Goal: Book appointment/travel/reservation

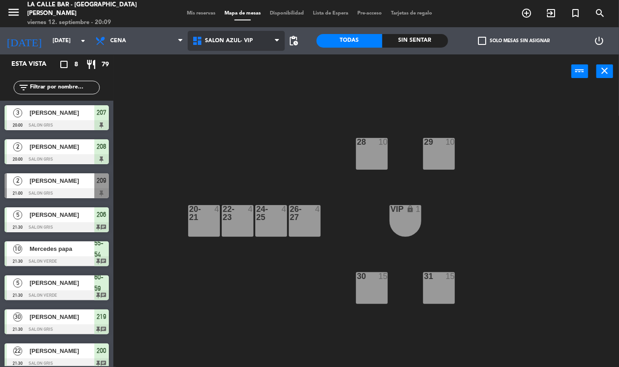
click at [267, 37] on span "SALON AZUL- VIP" at bounding box center [236, 41] width 97 height 20
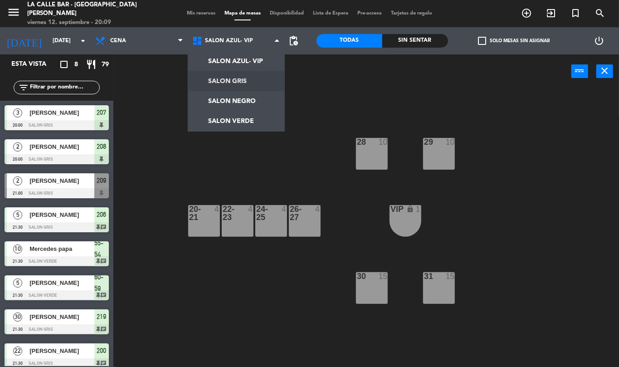
drag, startPoint x: 138, startPoint y: 133, endPoint x: 137, endPoint y: 126, distance: 6.9
click at [139, 133] on div "28 10 29 10 20-21 4 22-23 4 24-25 4 26-27 4 VIP lock 1 30 15 31 15" at bounding box center [370, 227] width 500 height 279
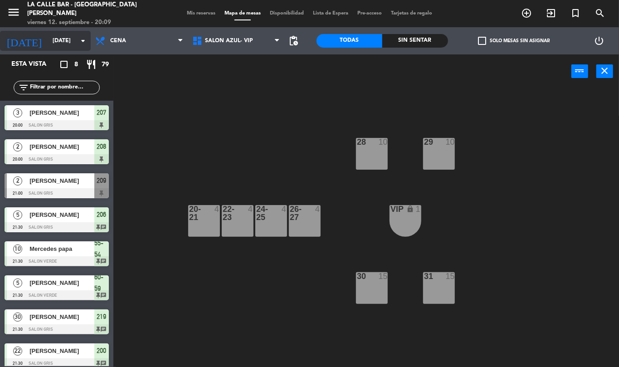
click at [69, 40] on input "[DATE]" at bounding box center [86, 40] width 77 height 15
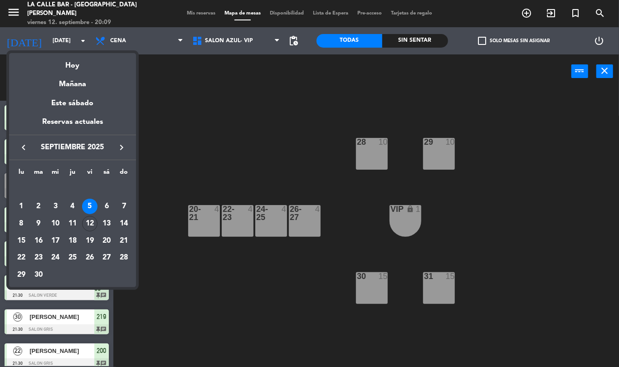
click at [81, 64] on div "Hoy" at bounding box center [72, 62] width 127 height 19
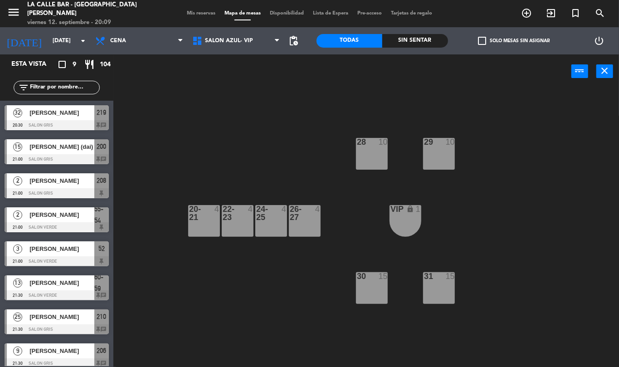
scroll to position [40, 0]
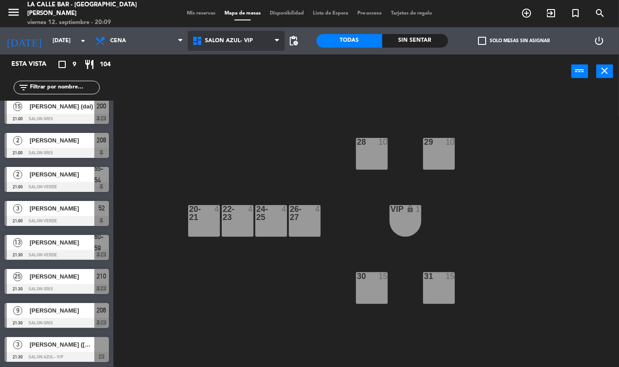
click at [234, 39] on span "SALON AZUL- VIP" at bounding box center [229, 41] width 48 height 6
click at [240, 43] on span "SALON AZUL- VIP" at bounding box center [229, 41] width 48 height 6
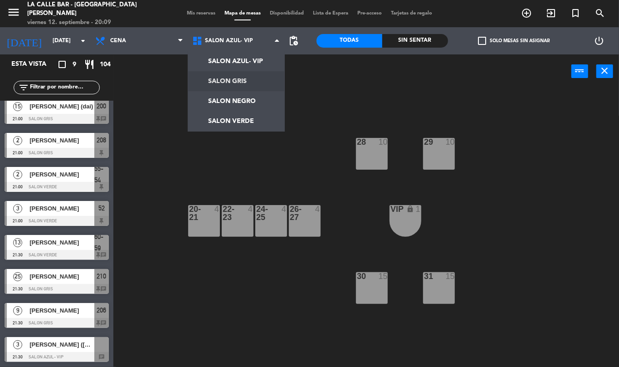
click at [251, 81] on ng-component "menu [GEOGRAPHIC_DATA] - [GEOGRAPHIC_DATA][PERSON_NAME] [DATE] 12. septiembre -…" at bounding box center [309, 183] width 619 height 367
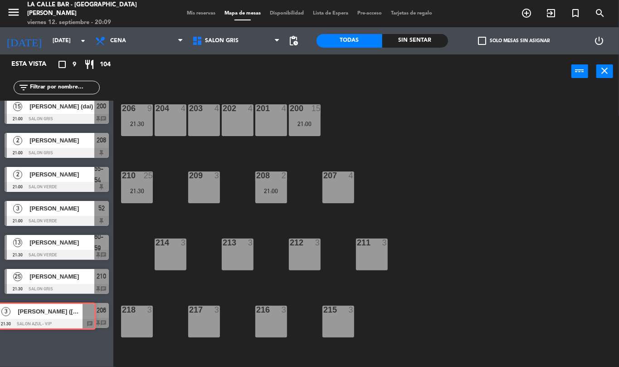
drag, startPoint x: 68, startPoint y: 347, endPoint x: 54, endPoint y: 311, distance: 38.1
click at [54, 311] on div "32 [PERSON_NAME] 20:30 SALON GRIS 219 chat 15 [PERSON_NAME] (dai) 21:00 SALON G…" at bounding box center [56, 233] width 113 height 265
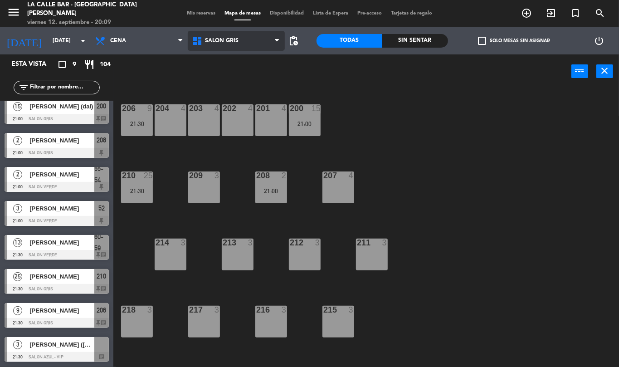
click at [239, 39] on span "SALON GRIS" at bounding box center [236, 41] width 97 height 20
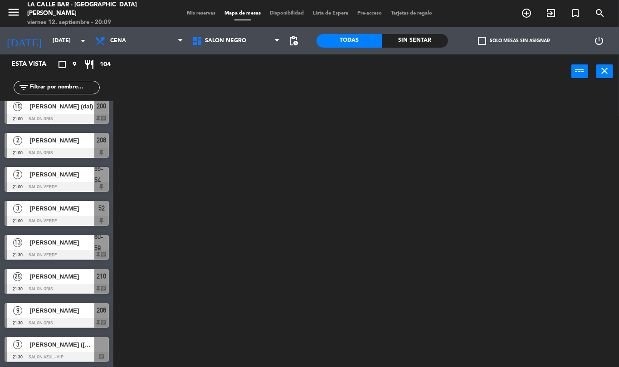
click at [256, 99] on ng-component "menu [GEOGRAPHIC_DATA] - [GEOGRAPHIC_DATA][PERSON_NAME] [DATE] 12. septiembre -…" at bounding box center [309, 183] width 619 height 367
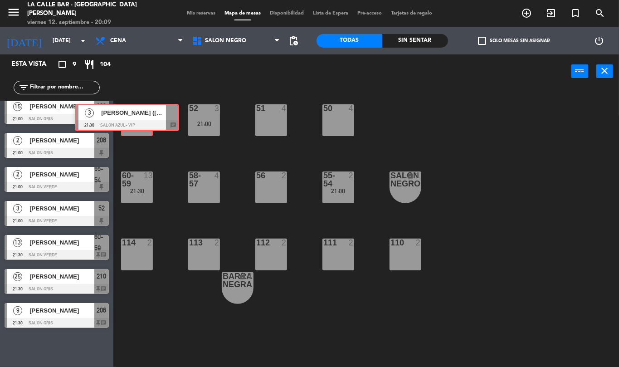
drag, startPoint x: 77, startPoint y: 349, endPoint x: 140, endPoint y: 112, distance: 246.0
click at [140, 112] on div "Esta vista crop_square 9 restaurant 104 filter_list 32 [PERSON_NAME] 20:30 SALO…" at bounding box center [309, 210] width 619 height 313
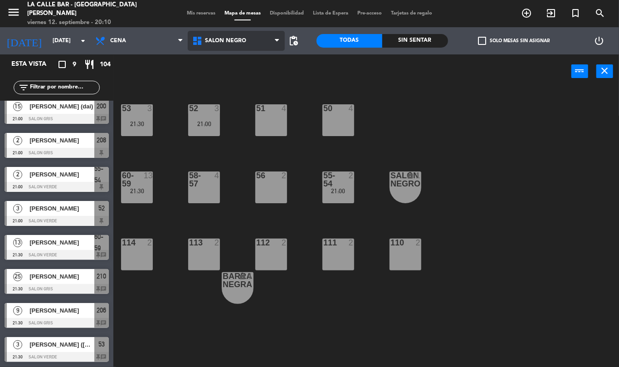
click at [263, 40] on span "SALON NEGRO" at bounding box center [236, 41] width 97 height 20
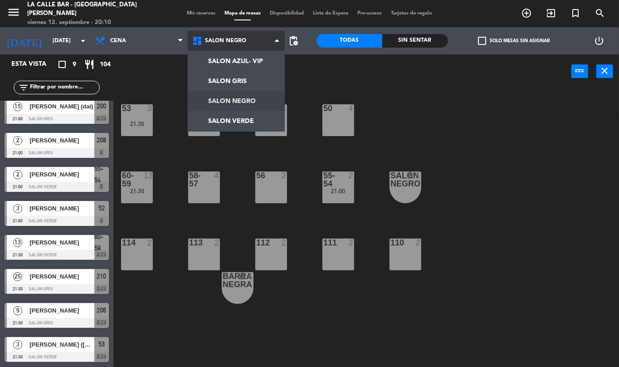
click at [253, 83] on ng-component "menu [GEOGRAPHIC_DATA] - [GEOGRAPHIC_DATA][PERSON_NAME] [DATE] 12. septiembre -…" at bounding box center [309, 183] width 619 height 367
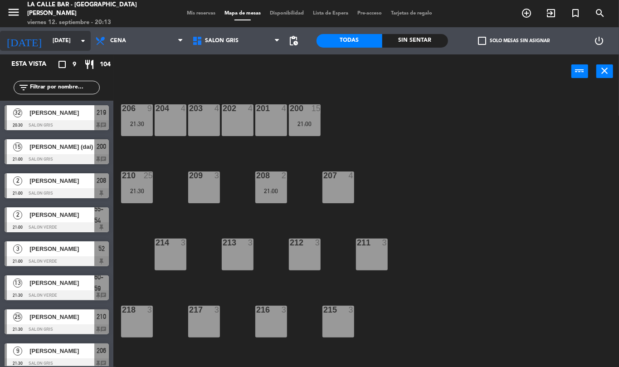
click at [68, 38] on input "[DATE]" at bounding box center [86, 40] width 77 height 15
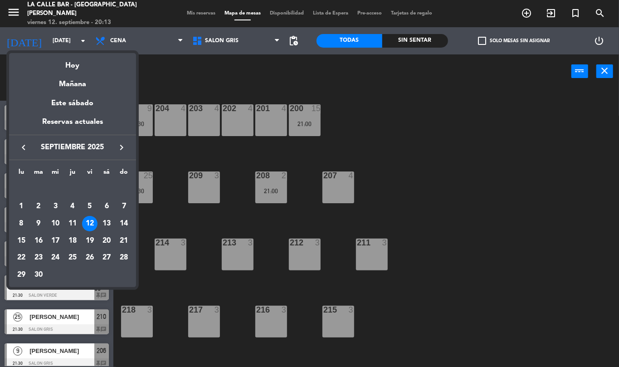
click at [92, 221] on div "12" at bounding box center [89, 223] width 15 height 15
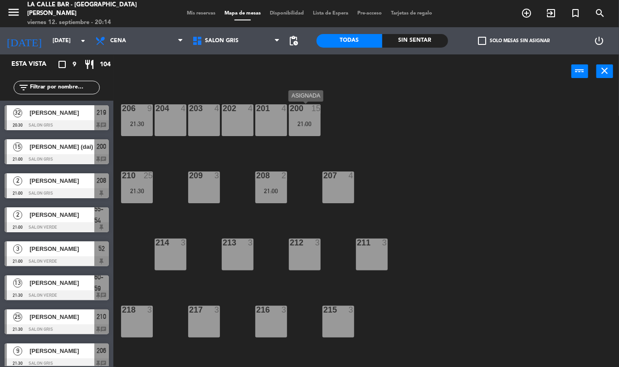
click at [300, 114] on div "200 15 21:00" at bounding box center [305, 120] width 32 height 32
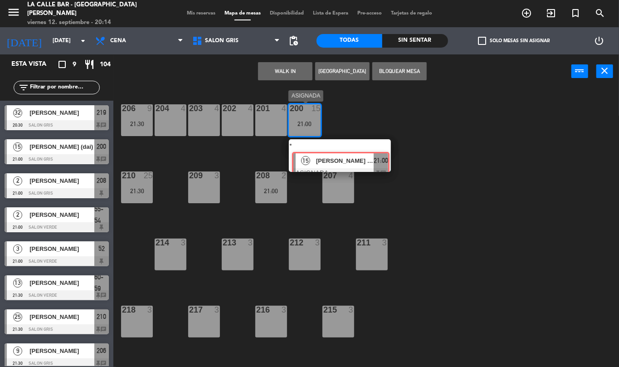
drag, startPoint x: 308, startPoint y: 146, endPoint x: 312, endPoint y: 147, distance: 4.7
click at [310, 136] on div "200 15 21:00 15 [PERSON_NAME] (dai) ASIGNADA 21:00 chat" at bounding box center [305, 120] width 32 height 32
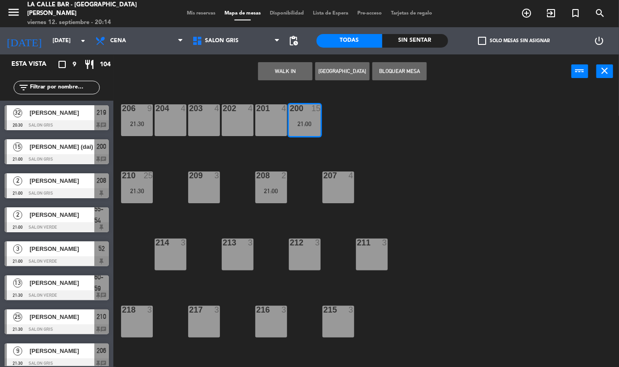
click at [307, 131] on div "200 15 21:00" at bounding box center [305, 120] width 32 height 32
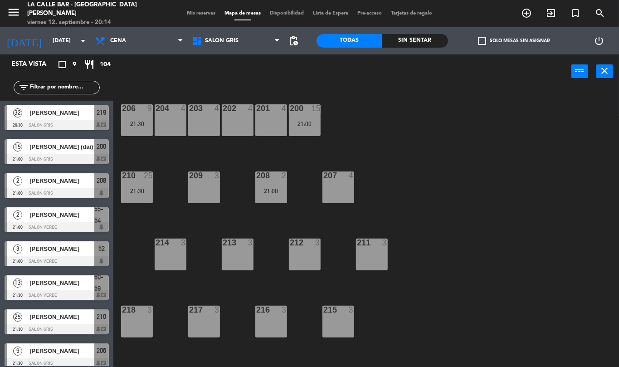
click at [308, 118] on div "200 15 21:00" at bounding box center [305, 120] width 32 height 32
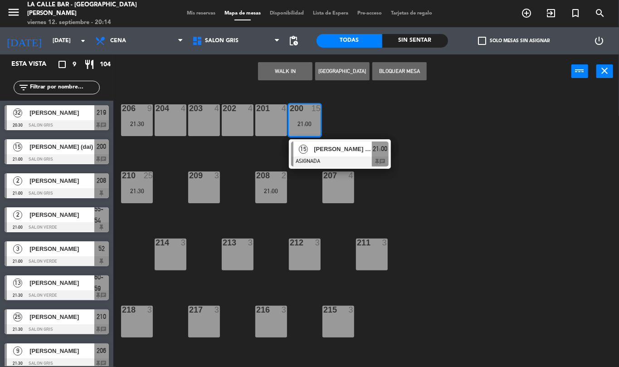
click at [319, 157] on div at bounding box center [340, 162] width 98 height 10
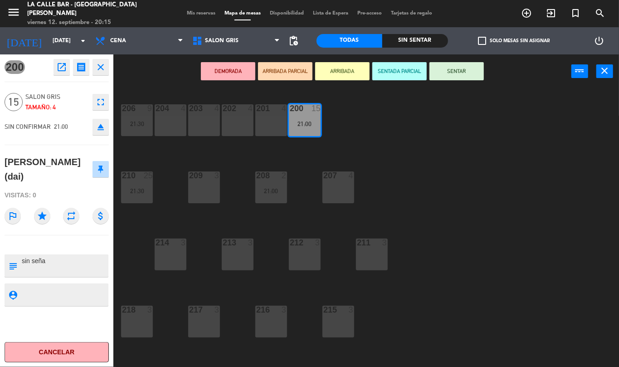
drag, startPoint x: 358, startPoint y: 133, endPoint x: 359, endPoint y: 144, distance: 11.4
click at [358, 133] on div "206 9 21:30 204 4 203 4 202 4 201 4 200 15 21:00 210 25 21:30 209 3 208 2 21:00…" at bounding box center [370, 227] width 500 height 279
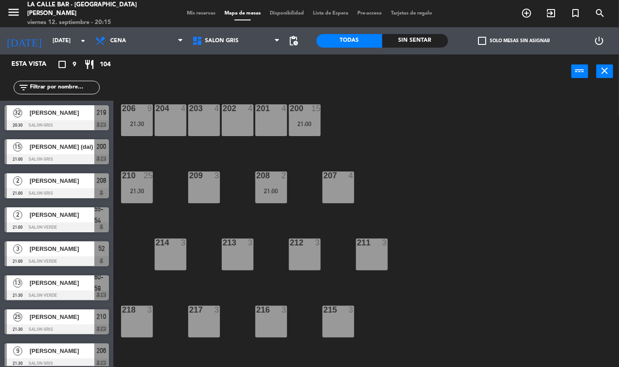
click at [266, 126] on div "201 4" at bounding box center [271, 120] width 32 height 32
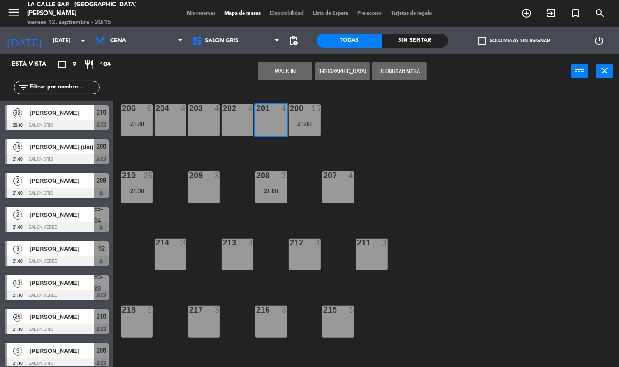
click at [262, 120] on div "201 4" at bounding box center [271, 120] width 32 height 32
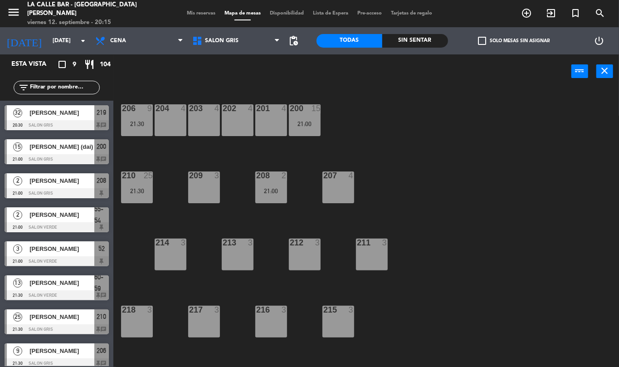
click at [233, 115] on div "202 4" at bounding box center [238, 120] width 32 height 32
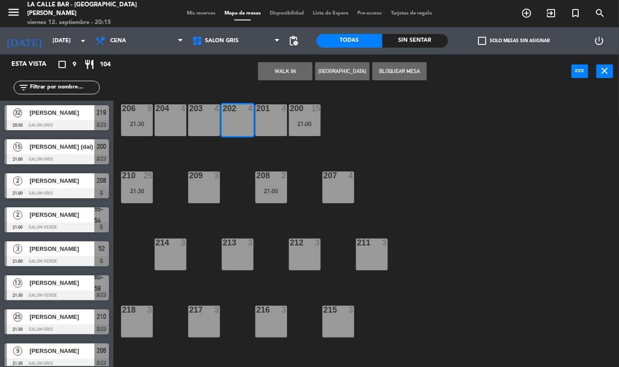
click at [233, 115] on div "202 4" at bounding box center [238, 120] width 32 height 32
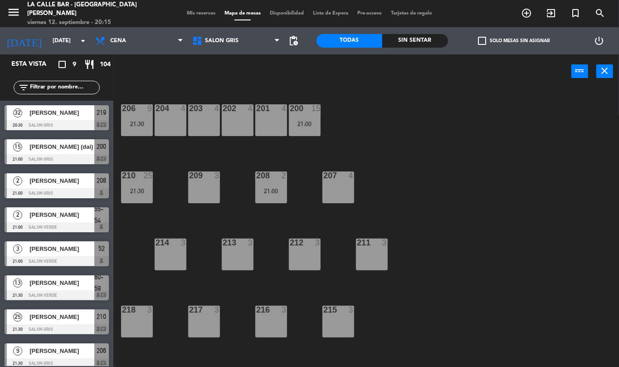
click at [190, 117] on div "203 4" at bounding box center [204, 120] width 32 height 32
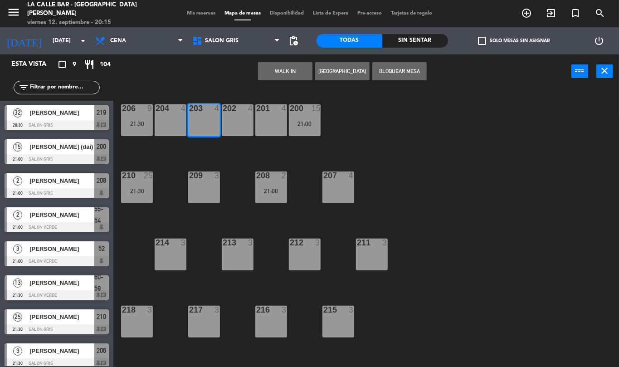
click at [190, 117] on div "203 4" at bounding box center [204, 120] width 32 height 32
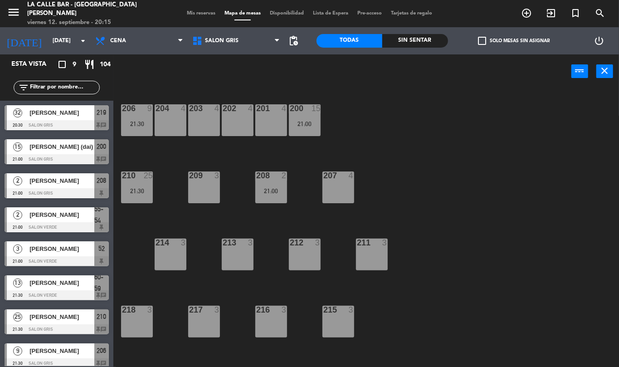
click at [165, 117] on div "204 4" at bounding box center [171, 120] width 32 height 32
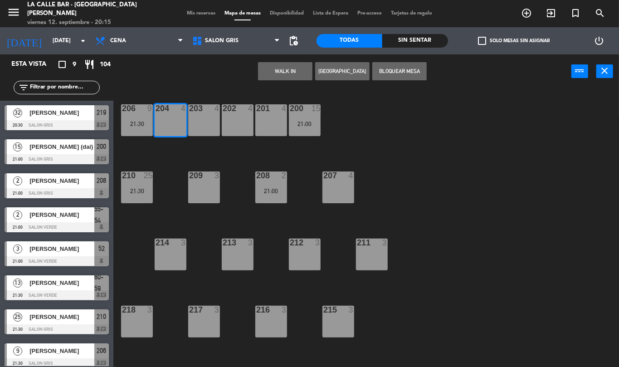
click at [165, 117] on div "204 4" at bounding box center [171, 120] width 32 height 32
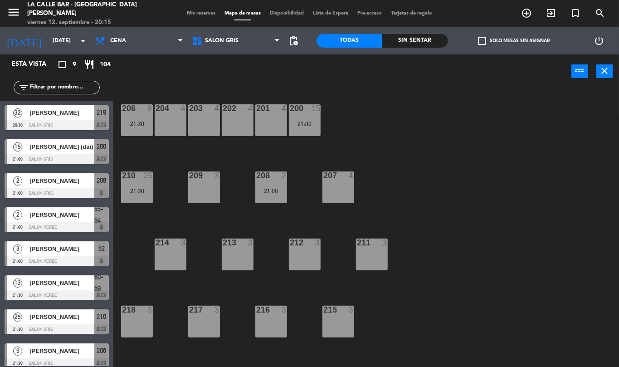
click at [140, 113] on div at bounding box center [136, 108] width 15 height 8
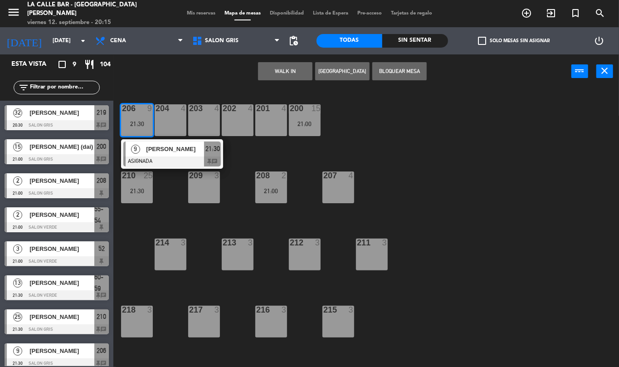
click at [155, 152] on span "[PERSON_NAME]" at bounding box center [175, 149] width 58 height 10
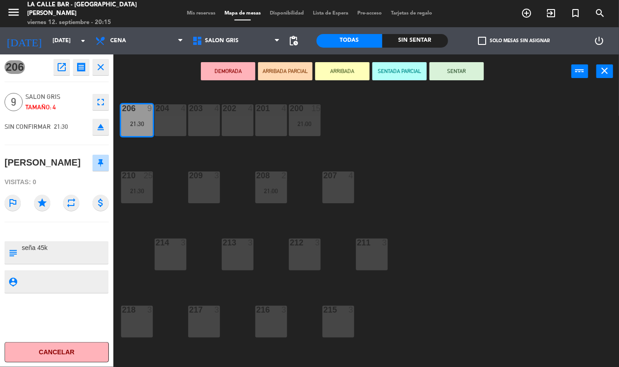
click at [371, 165] on div "206 9 21:30 204 4 203 4 202 4 201 4 200 15 21:00 210 25 21:30 209 3 208 2 21:00…" at bounding box center [370, 227] width 500 height 279
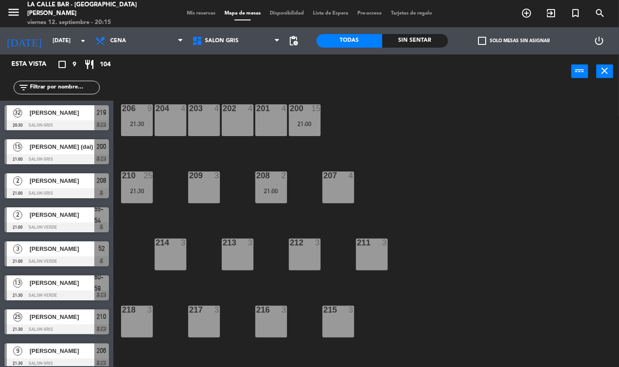
scroll to position [40, 0]
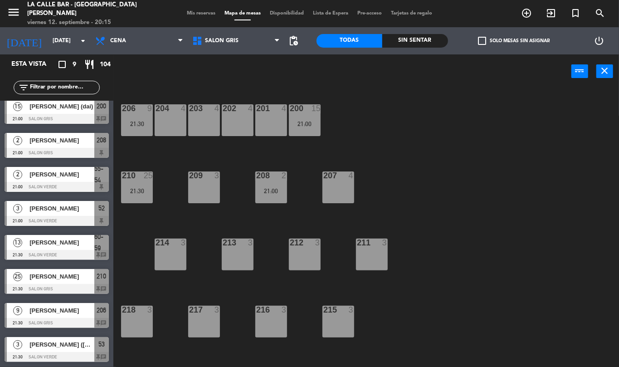
click at [140, 111] on div at bounding box center [136, 108] width 15 height 8
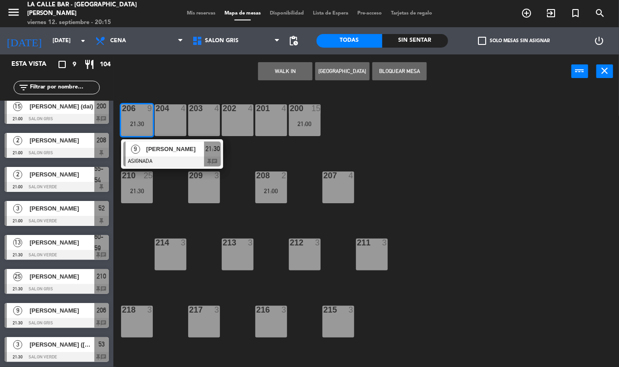
click at [150, 151] on span "[PERSON_NAME]" at bounding box center [175, 149] width 58 height 10
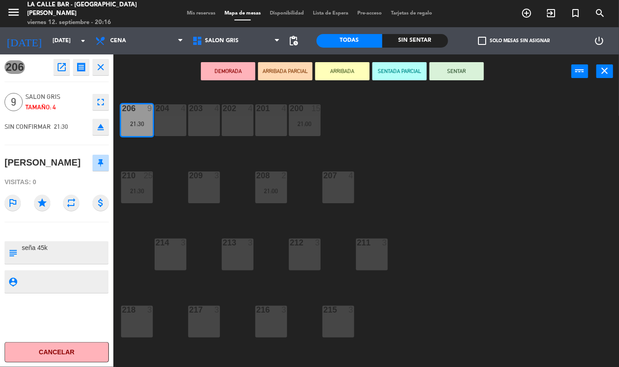
drag, startPoint x: 390, startPoint y: 211, endPoint x: 388, endPoint y: 193, distance: 18.2
click at [388, 193] on div "206 9 21:30 204 4 203 4 202 4 201 4 200 15 21:00 210 25 21:30 209 3 208 2 21:00…" at bounding box center [370, 227] width 500 height 279
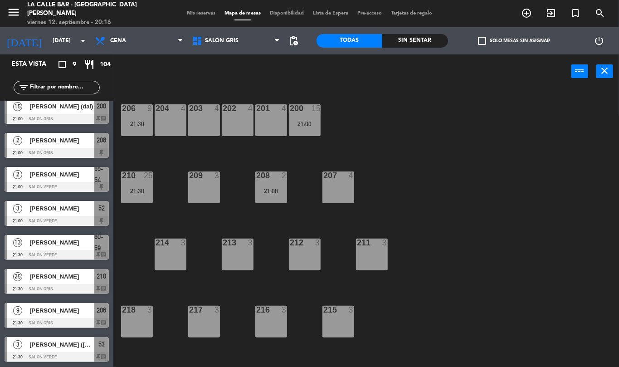
click at [340, 189] on div "207 4" at bounding box center [339, 188] width 32 height 32
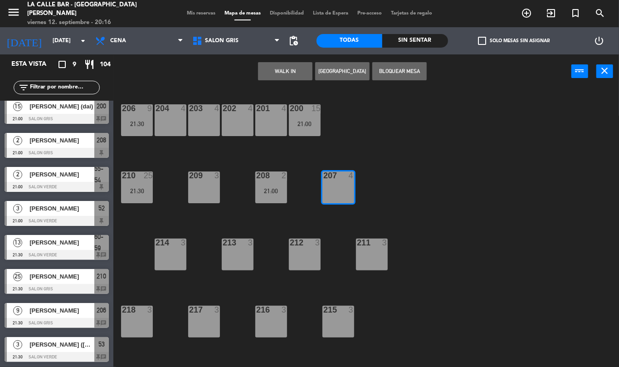
click at [339, 193] on div "207 4" at bounding box center [339, 188] width 32 height 32
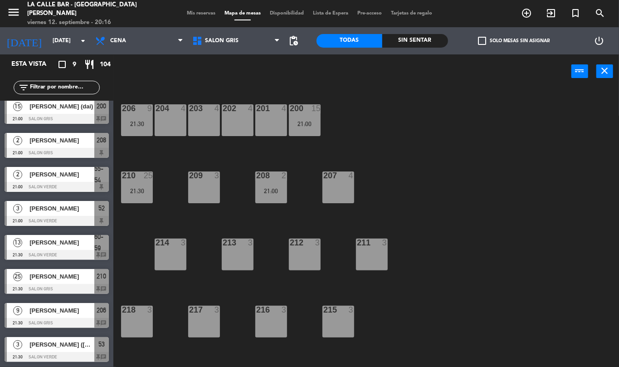
click at [276, 185] on div "208 2 21:00" at bounding box center [271, 188] width 32 height 32
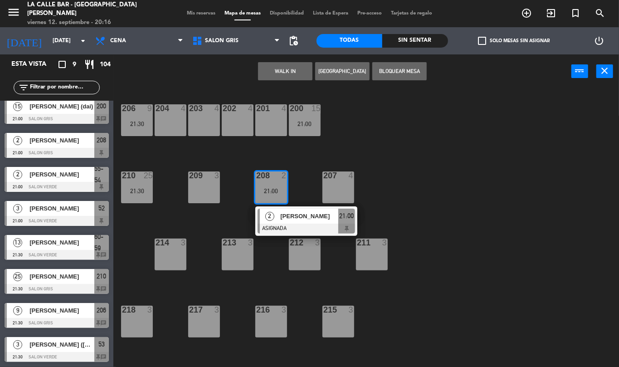
click at [276, 185] on div "208 2 21:00" at bounding box center [271, 188] width 32 height 32
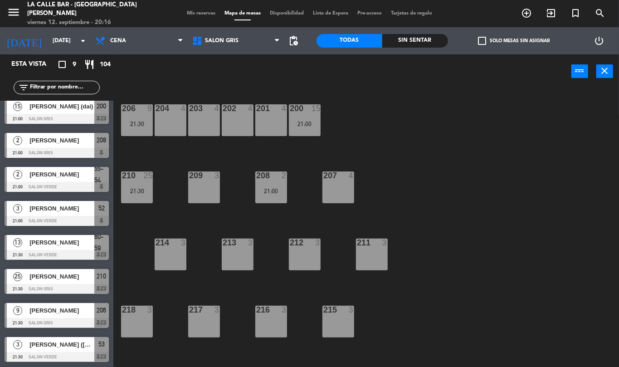
click at [282, 184] on div "208 2 21:00" at bounding box center [271, 188] width 32 height 32
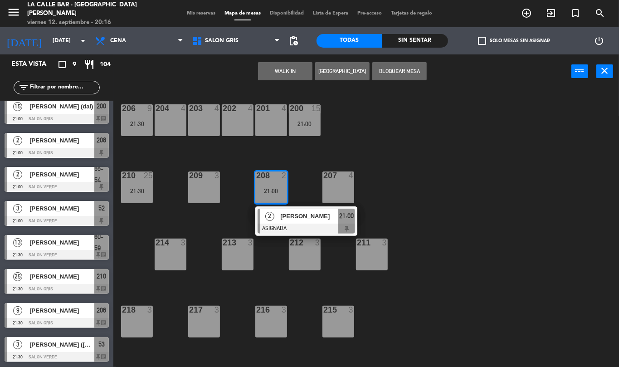
click at [291, 231] on div at bounding box center [307, 229] width 98 height 10
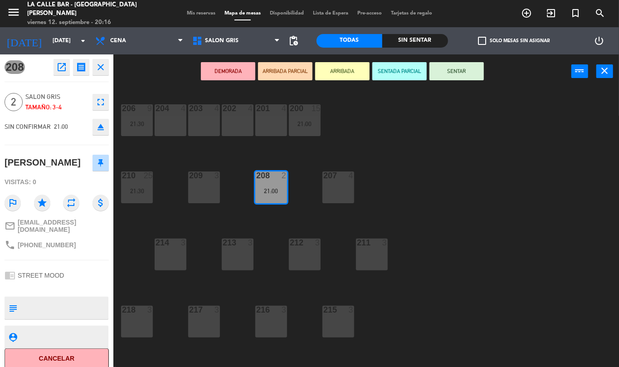
click at [347, 140] on div "206 9 21:30 204 4 203 4 202 4 201 4 200 15 21:00 210 25 21:30 209 3 208 2 21:00…" at bounding box center [370, 227] width 500 height 279
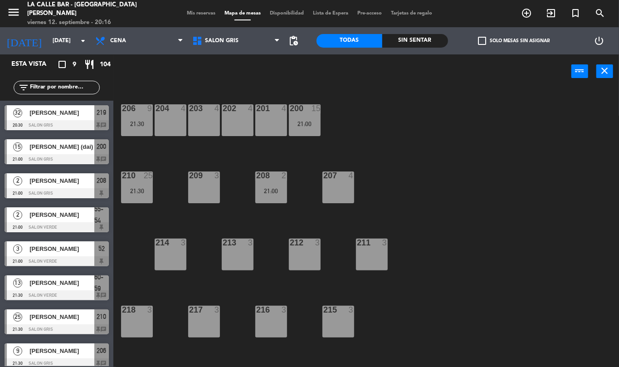
click at [205, 175] on div at bounding box center [203, 176] width 15 height 8
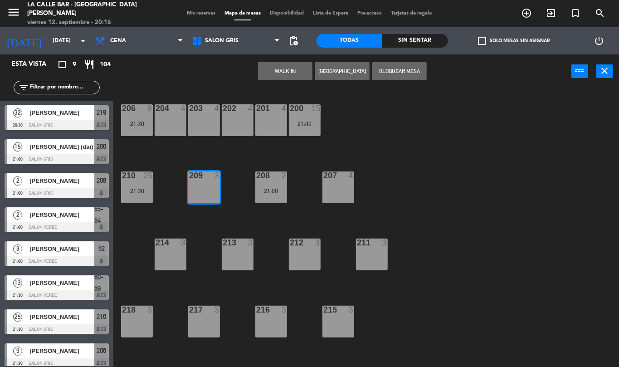
click at [218, 195] on div "209 3" at bounding box center [204, 188] width 32 height 32
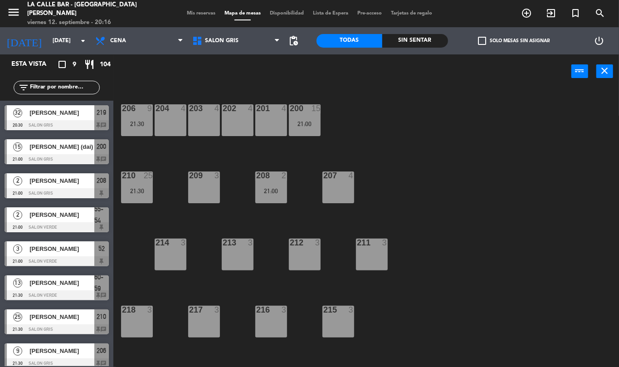
click at [142, 184] on div "210 25 21:30" at bounding box center [137, 188] width 32 height 32
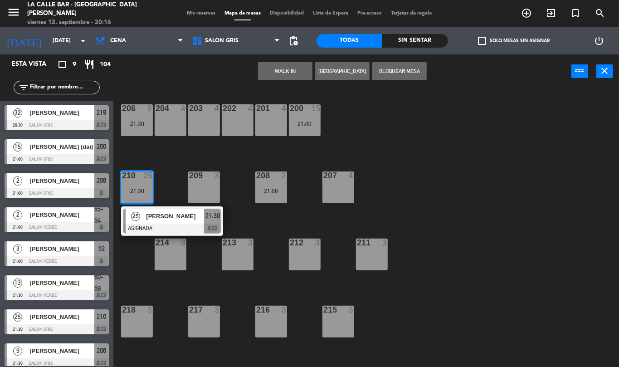
click at [167, 218] on span "[PERSON_NAME]" at bounding box center [175, 216] width 58 height 10
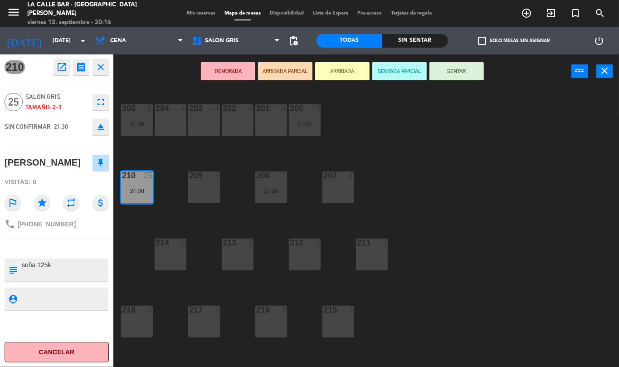
click at [171, 155] on div "206 9 21:30 204 4 203 4 202 4 201 4 200 15 21:00 210 25 21:30 209 3 208 2 21:00…" at bounding box center [370, 227] width 500 height 279
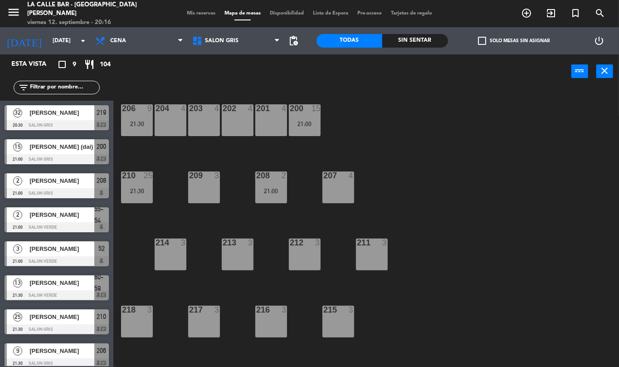
scroll to position [9, 0]
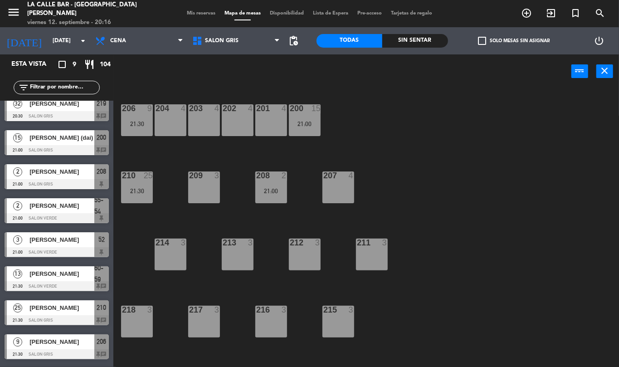
click at [366, 255] on div "211 3" at bounding box center [372, 255] width 32 height 32
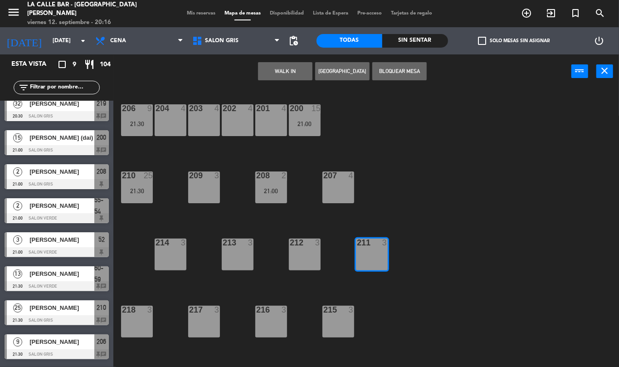
drag, startPoint x: 367, startPoint y: 262, endPoint x: 359, endPoint y: 258, distance: 8.7
click at [366, 262] on div "211 3" at bounding box center [372, 255] width 32 height 32
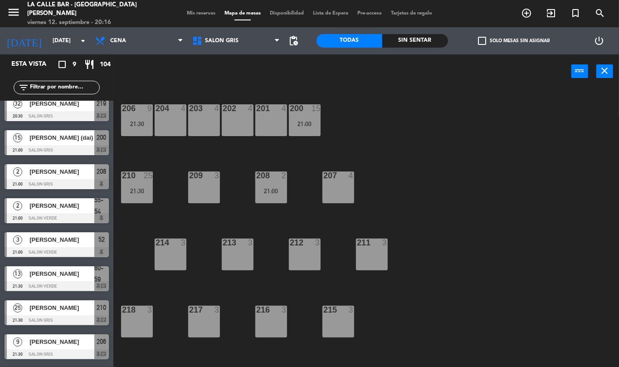
click at [314, 249] on div "212 3" at bounding box center [305, 255] width 32 height 32
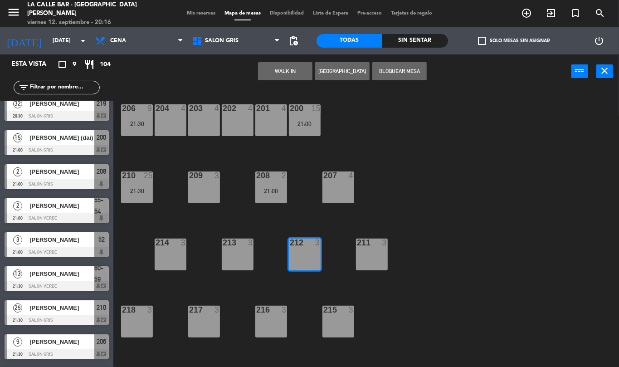
click at [314, 249] on div "212 3" at bounding box center [305, 255] width 32 height 32
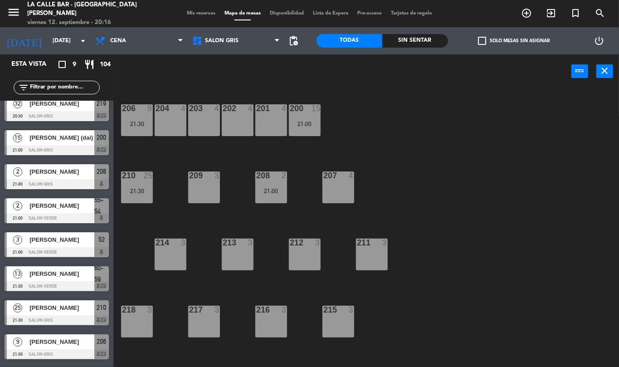
click at [238, 253] on div "213 3" at bounding box center [238, 255] width 32 height 32
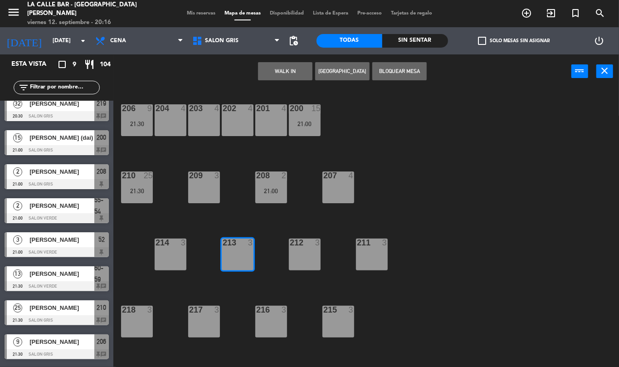
click at [237, 252] on div "213 3" at bounding box center [238, 255] width 32 height 32
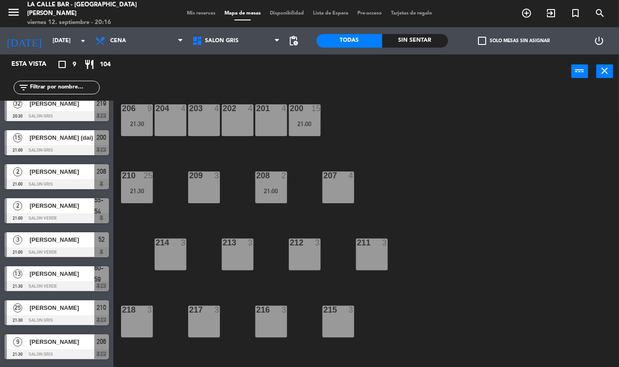
click at [176, 255] on div "214 3" at bounding box center [171, 255] width 32 height 32
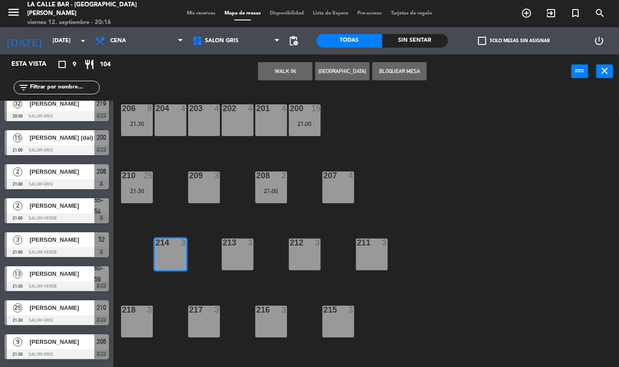
click at [176, 255] on div "214 3" at bounding box center [171, 255] width 32 height 32
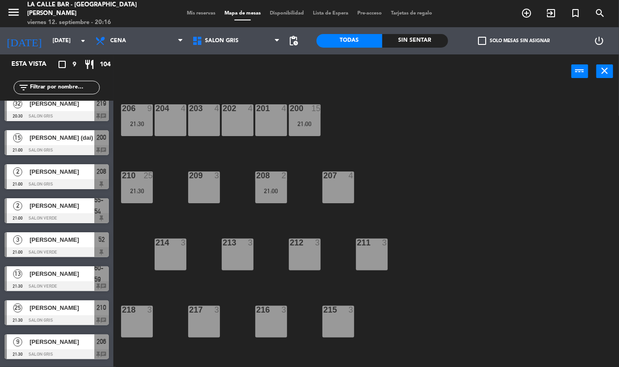
click at [336, 321] on div "215 3" at bounding box center [339, 322] width 32 height 32
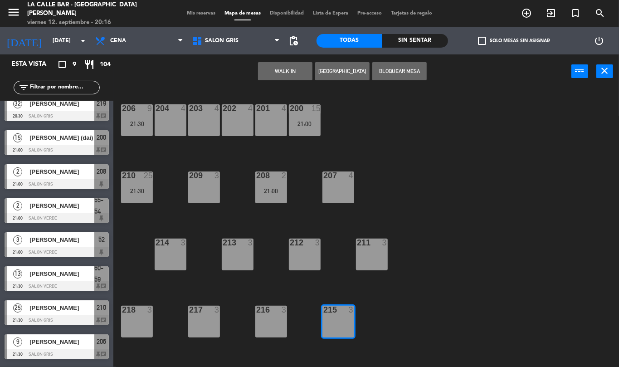
click at [330, 319] on div "215 3" at bounding box center [339, 322] width 32 height 32
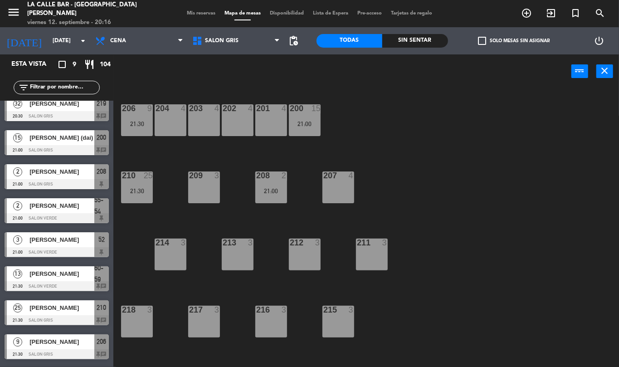
click at [269, 311] on div at bounding box center [271, 310] width 15 height 8
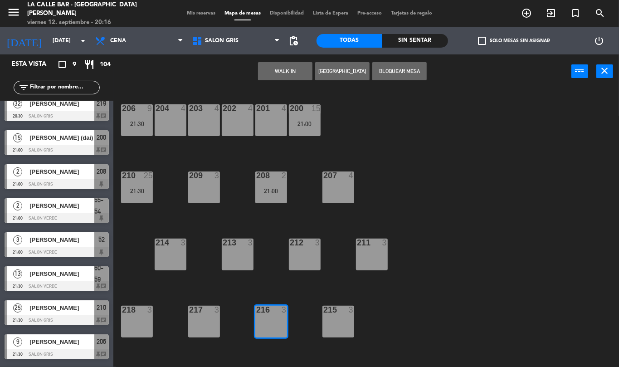
click at [269, 311] on div at bounding box center [271, 310] width 15 height 8
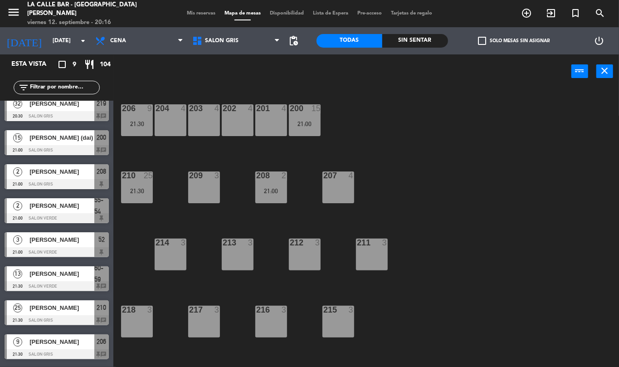
click at [202, 319] on div "217 3" at bounding box center [204, 322] width 32 height 32
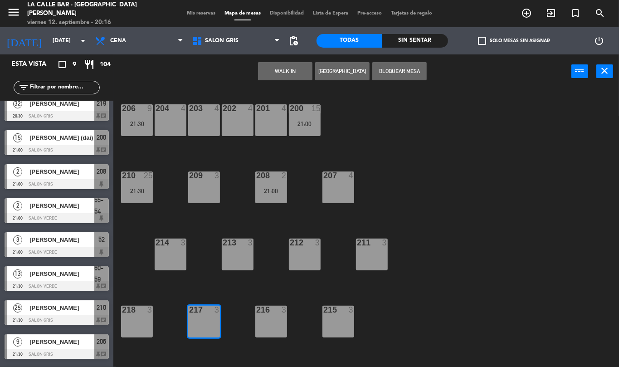
click at [202, 319] on div "217 3" at bounding box center [204, 322] width 32 height 32
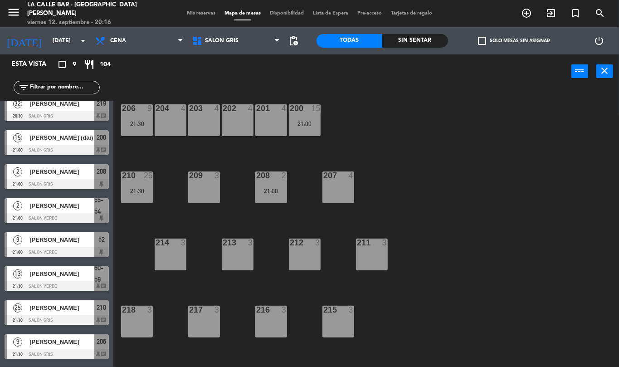
click at [144, 320] on div "218 3" at bounding box center [137, 322] width 32 height 32
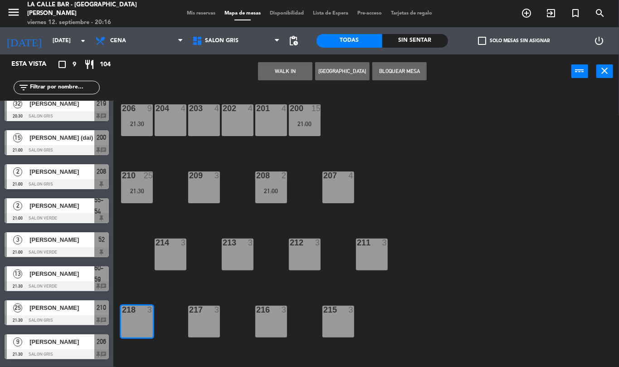
click at [144, 320] on div "218 3" at bounding box center [137, 322] width 32 height 32
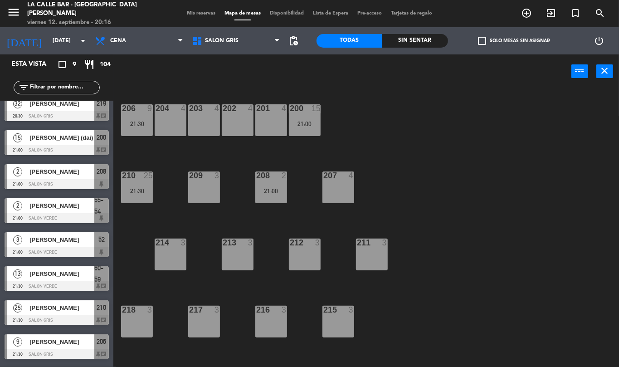
scroll to position [37, 0]
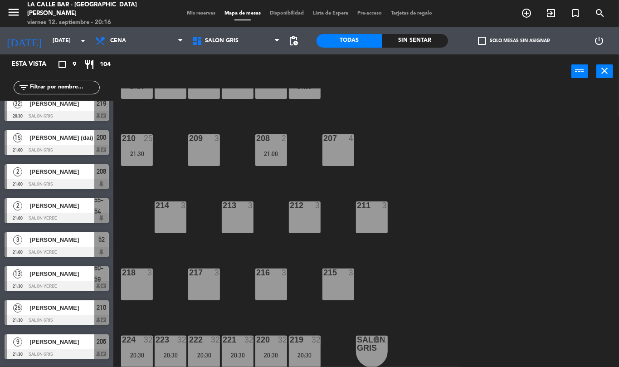
click at [362, 352] on div "SALON GRIS lock 1" at bounding box center [372, 352] width 32 height 32
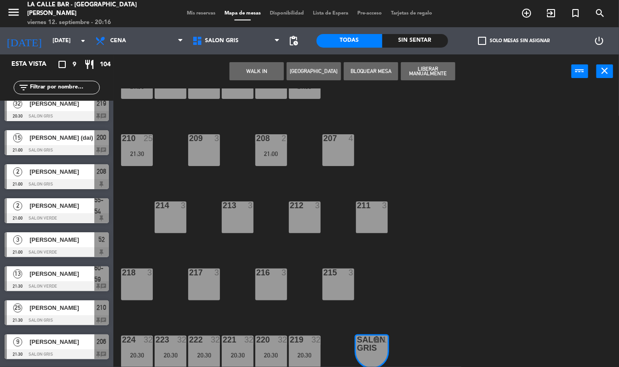
click at [382, 349] on div "1" at bounding box center [387, 344] width 15 height 16
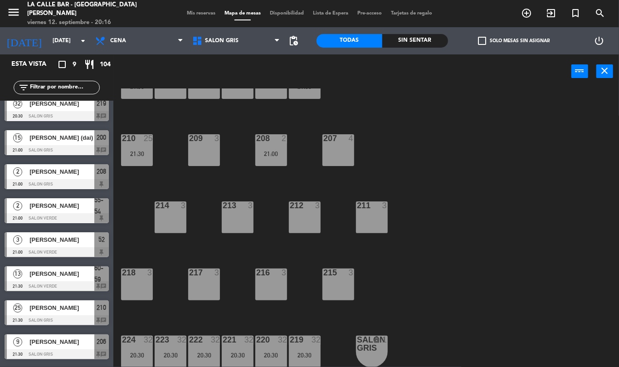
click at [304, 349] on div "219 32 20:30" at bounding box center [305, 352] width 32 height 32
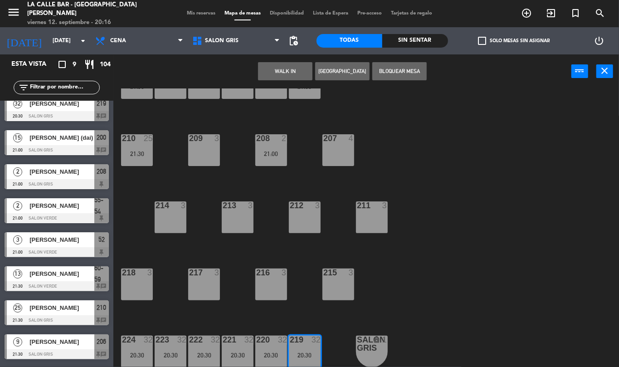
scroll to position [70, 0]
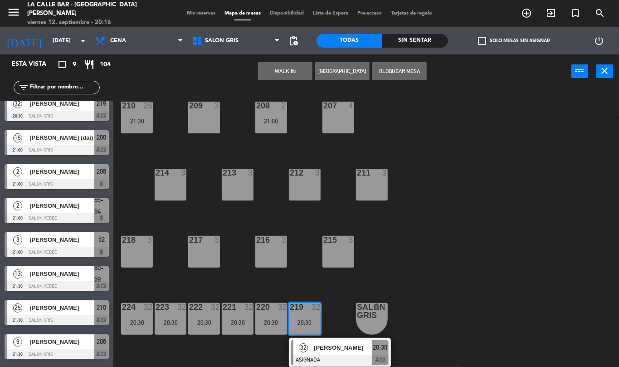
click at [309, 319] on div "20:30" at bounding box center [305, 322] width 32 height 6
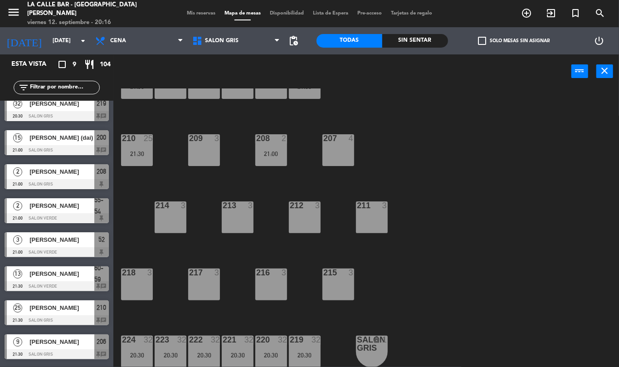
click at [273, 340] on div at bounding box center [271, 340] width 15 height 8
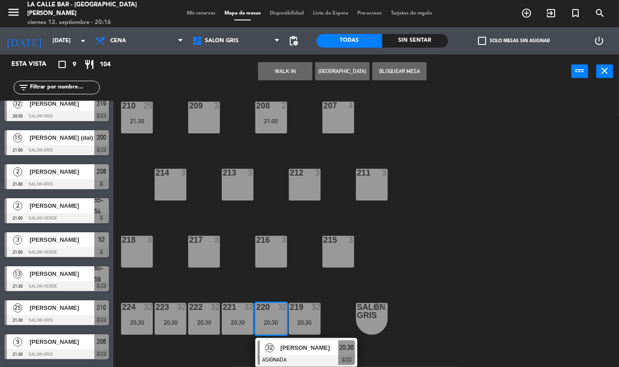
click at [271, 326] on div "220 32 20:30" at bounding box center [271, 319] width 32 height 32
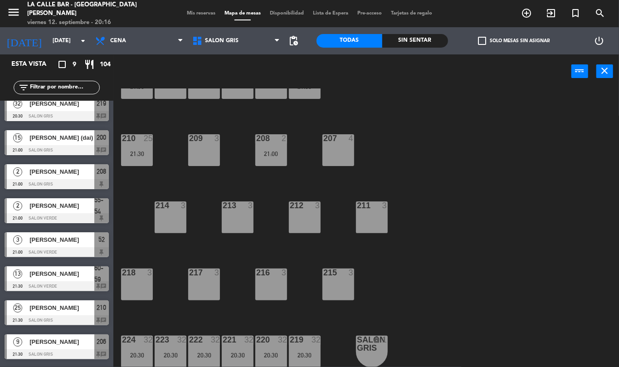
click at [151, 353] on div "20:30" at bounding box center [137, 355] width 32 height 6
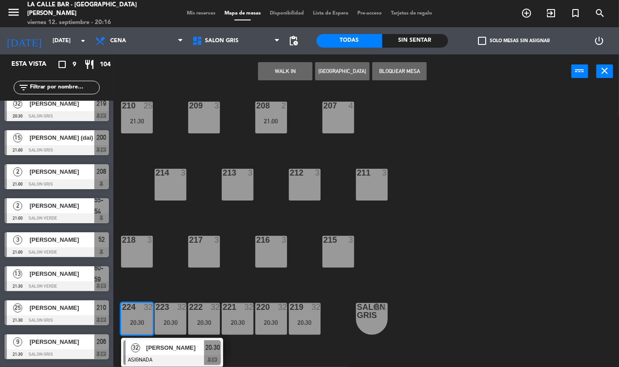
click at [293, 315] on div "219 32 20:30" at bounding box center [305, 319] width 32 height 32
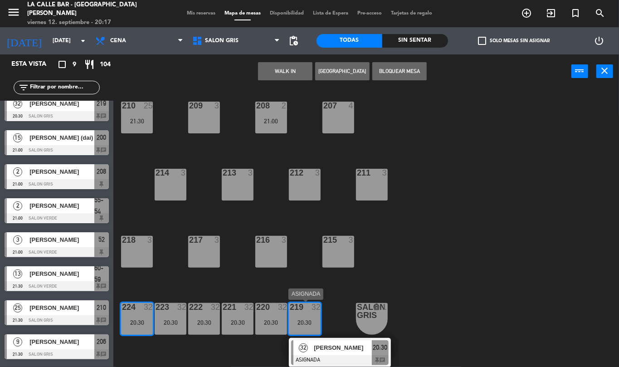
click at [304, 332] on div "219 32 20:30" at bounding box center [305, 319] width 32 height 32
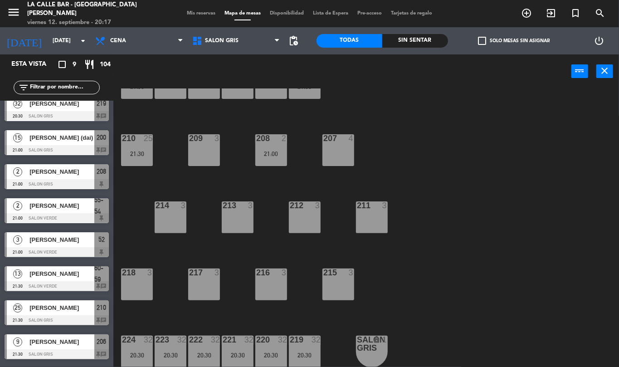
click at [144, 339] on div "32" at bounding box center [148, 340] width 9 height 8
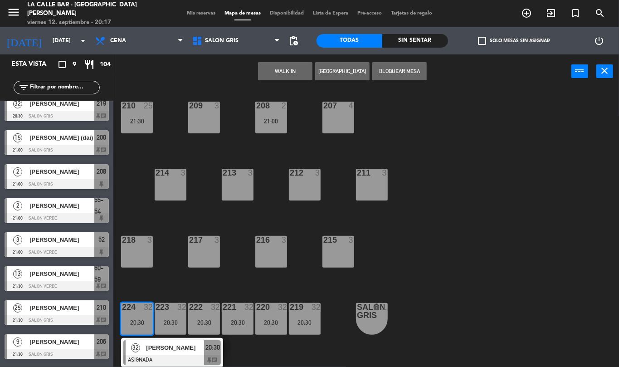
click at [177, 351] on div "32 [PERSON_NAME] ASIGNADA 20:30 chat" at bounding box center [172, 352] width 116 height 29
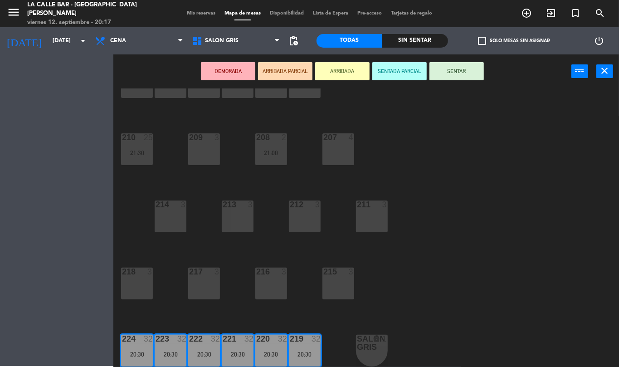
scroll to position [37, 0]
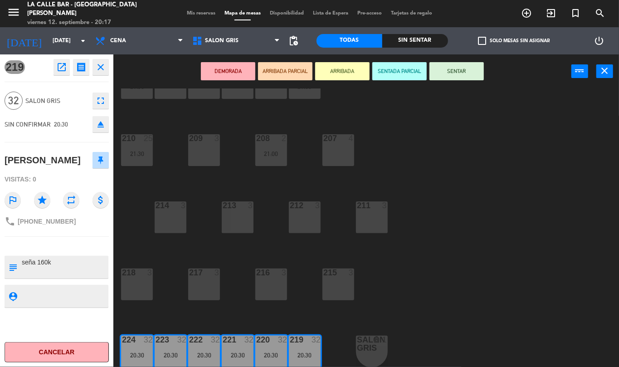
drag, startPoint x: 402, startPoint y: 261, endPoint x: 393, endPoint y: 253, distance: 12.2
click at [402, 260] on div "206 9 21:30 204 4 203 4 202 4 201 4 200 15 21:00 210 25 21:30 209 3 208 2 21:00…" at bounding box center [370, 227] width 500 height 279
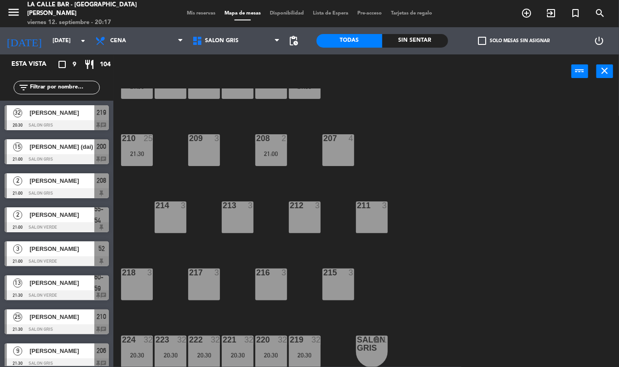
click at [345, 270] on div at bounding box center [338, 273] width 15 height 8
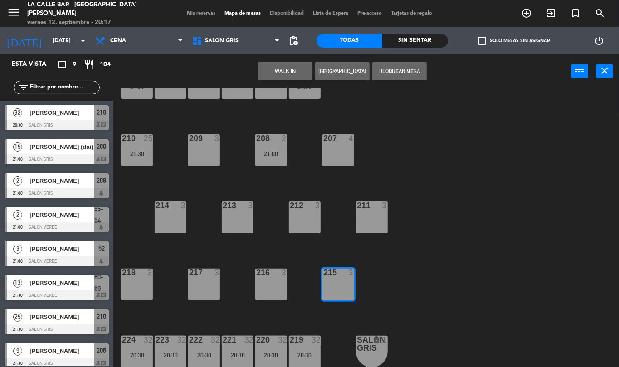
click at [345, 270] on div at bounding box center [338, 273] width 15 height 8
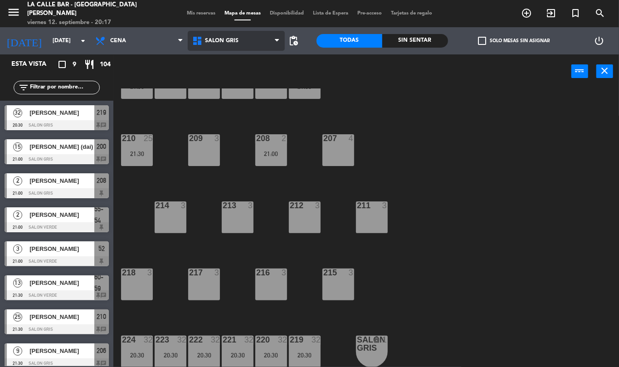
click at [256, 38] on span "SALON GRIS" at bounding box center [236, 41] width 97 height 20
click at [256, 81] on ng-component "menu [GEOGRAPHIC_DATA] - [GEOGRAPHIC_DATA][PERSON_NAME] [DATE] 12. septiembre -…" at bounding box center [309, 183] width 619 height 367
click at [244, 46] on span "SALON GRIS" at bounding box center [236, 41] width 97 height 20
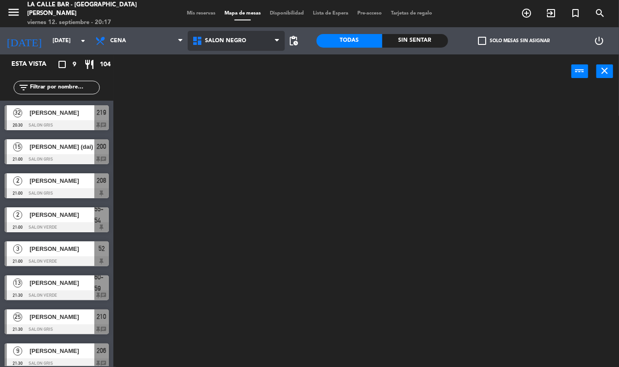
scroll to position [0, 0]
click at [251, 105] on ng-component "menu [GEOGRAPHIC_DATA] - [GEOGRAPHIC_DATA][PERSON_NAME] [DATE] 12. septiembre -…" at bounding box center [309, 183] width 619 height 367
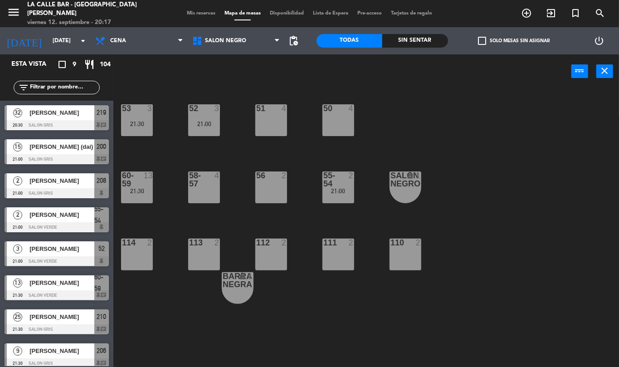
click at [329, 130] on div "53 3 21:30 52 3 21:00 51 4 50 4 60-59 13 21:30 58-57 4 56 2 55-54 2 21:00 SALON…" at bounding box center [370, 227] width 500 height 279
click at [334, 123] on div "50 4" at bounding box center [339, 120] width 32 height 32
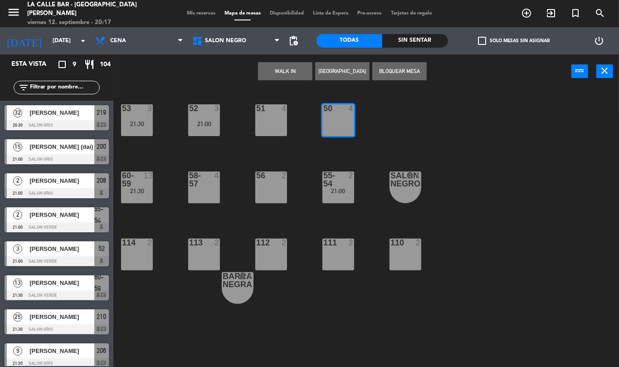
drag, startPoint x: 331, startPoint y: 124, endPoint x: 337, endPoint y: 117, distance: 9.1
click at [335, 122] on div "50 4" at bounding box center [339, 120] width 32 height 32
click at [269, 109] on div at bounding box center [271, 108] width 15 height 8
click at [335, 114] on div "50 4" at bounding box center [339, 120] width 32 height 32
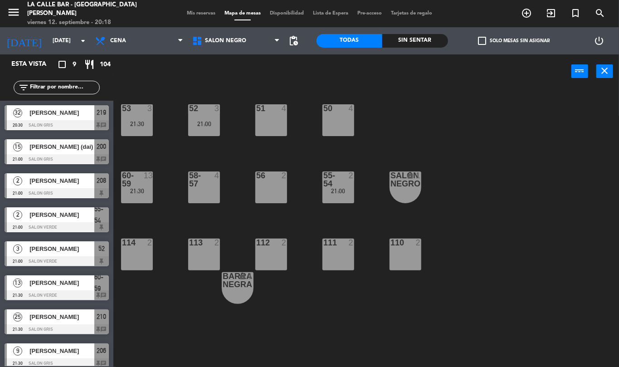
click at [203, 115] on div "52 3 21:00" at bounding box center [204, 120] width 32 height 32
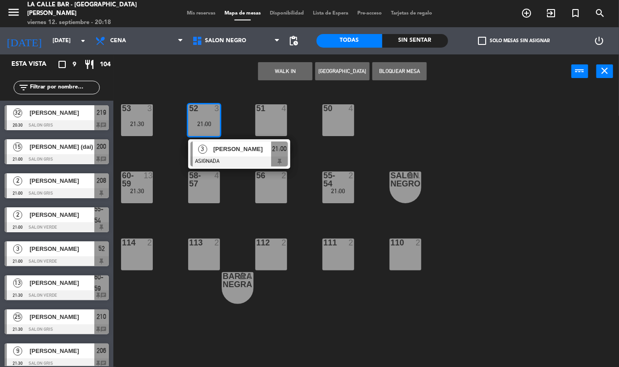
click at [201, 114] on div "52 3 21:00" at bounding box center [204, 120] width 32 height 32
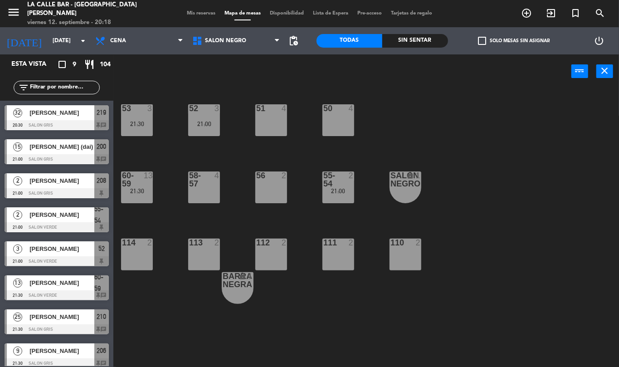
click at [152, 111] on div "3" at bounding box center [152, 108] width 15 height 8
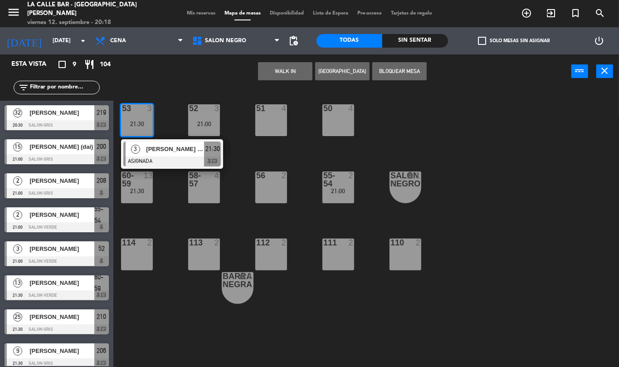
click at [133, 125] on div "21:30" at bounding box center [137, 124] width 32 height 6
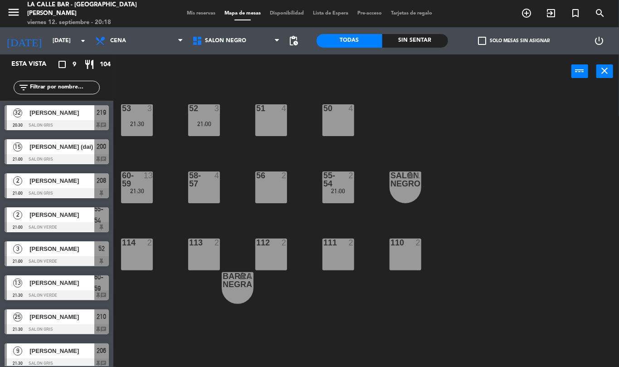
click at [222, 113] on div "3" at bounding box center [219, 108] width 15 height 8
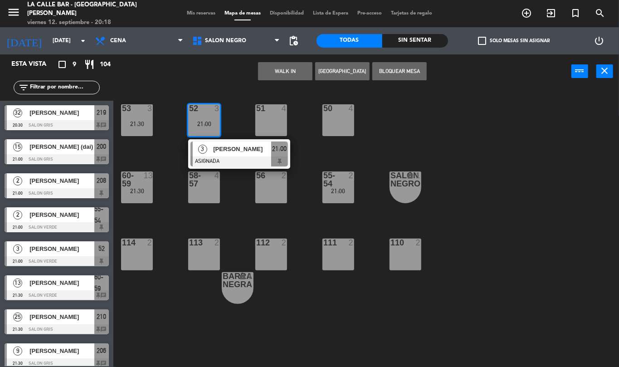
click at [211, 147] on div "3" at bounding box center [203, 149] width 20 height 15
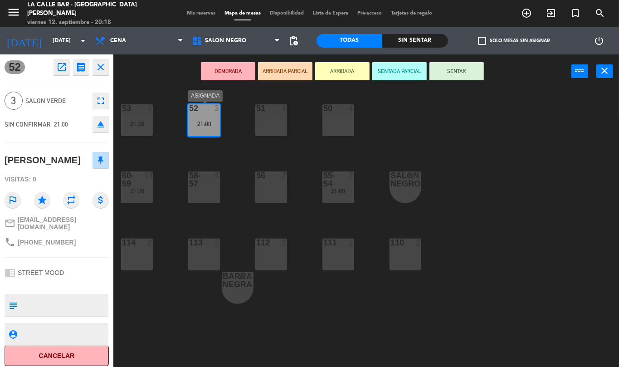
click at [206, 128] on div "52 3 21:00" at bounding box center [204, 120] width 32 height 32
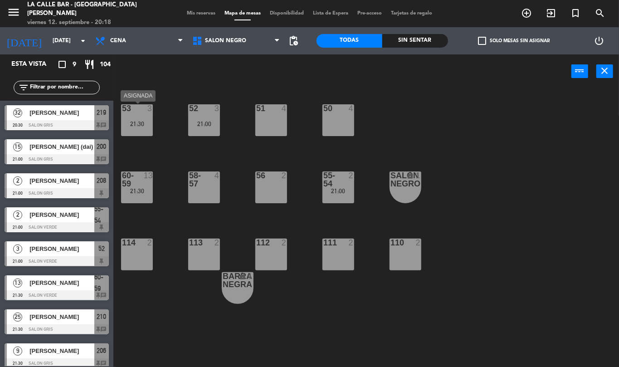
click at [137, 126] on div "21:30" at bounding box center [137, 124] width 32 height 6
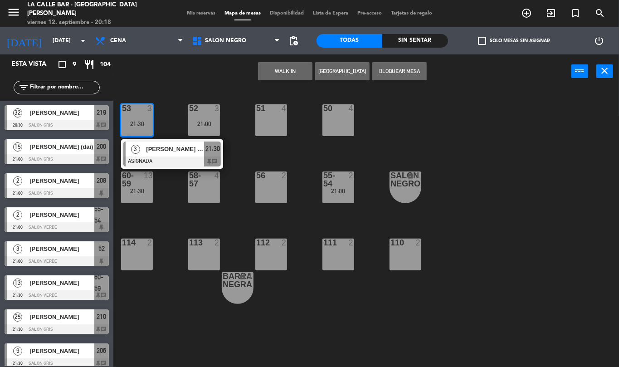
click at [150, 155] on div "[PERSON_NAME] ([PERSON_NAME])" at bounding box center [174, 149] width 59 height 15
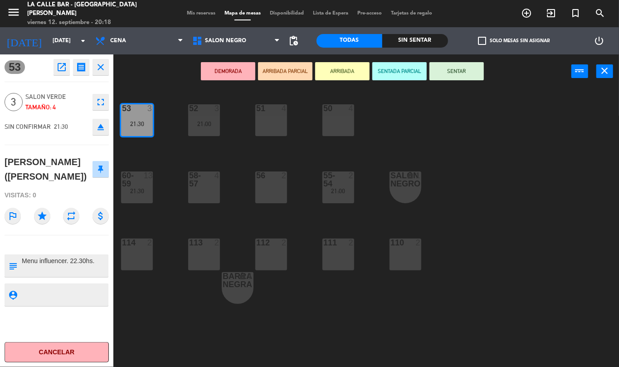
click at [160, 119] on div "53 3 21:30 52 3 21:00 51 4 50 4 60-59 13 21:30 58-57 4 56 2 55-54 2 21:00 SALON…" at bounding box center [370, 227] width 500 height 279
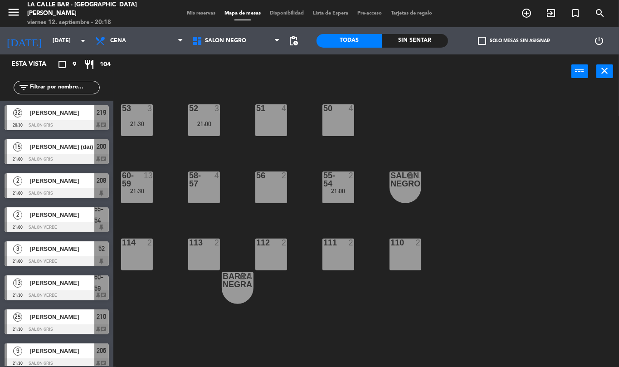
scroll to position [40, 0]
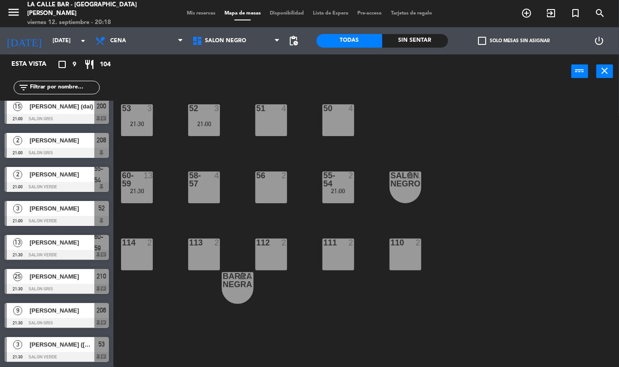
click at [194, 123] on div "21:00" at bounding box center [204, 124] width 32 height 6
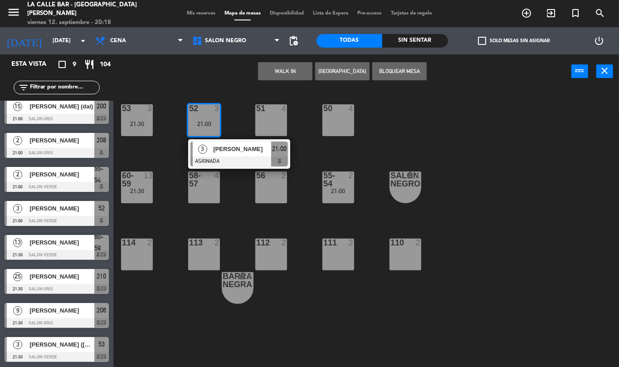
click at [206, 149] on span "3" at bounding box center [202, 149] width 9 height 9
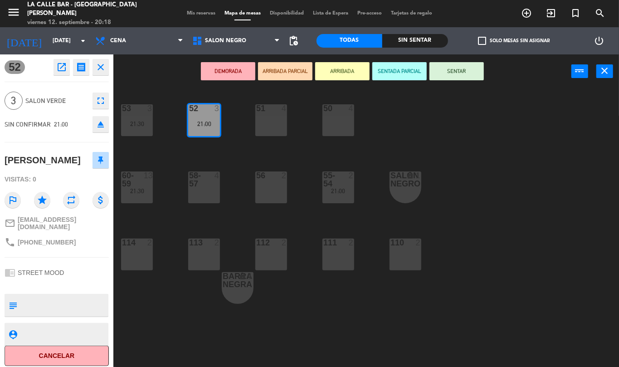
click at [182, 156] on div "53 3 21:30 52 3 21:00 51 4 50 4 60-59 13 21:30 58-57 4 56 2 55-54 2 21:00 SALON…" at bounding box center [370, 227] width 500 height 279
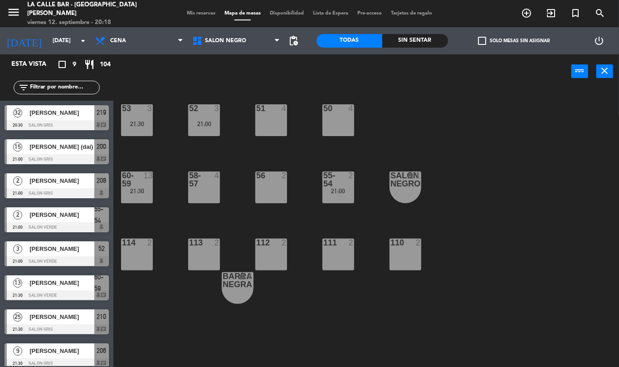
click at [136, 122] on div "21:30" at bounding box center [137, 124] width 32 height 6
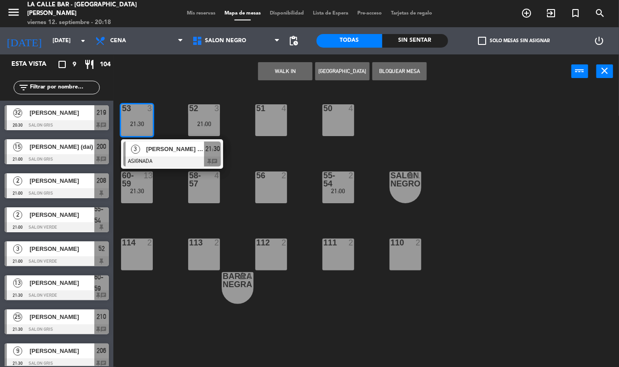
click at [146, 159] on div at bounding box center [172, 162] width 98 height 10
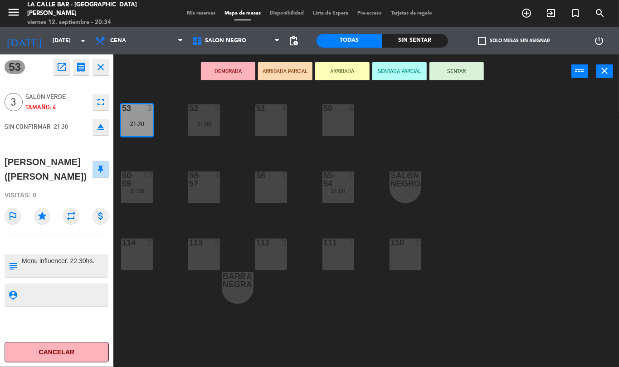
click at [168, 151] on div "53 3 21:30 52 3 21:00 51 4 50 4 60-59 13 21:30 58-57 4 56 2 55-54 2 21:00 SALON…" at bounding box center [370, 227] width 500 height 279
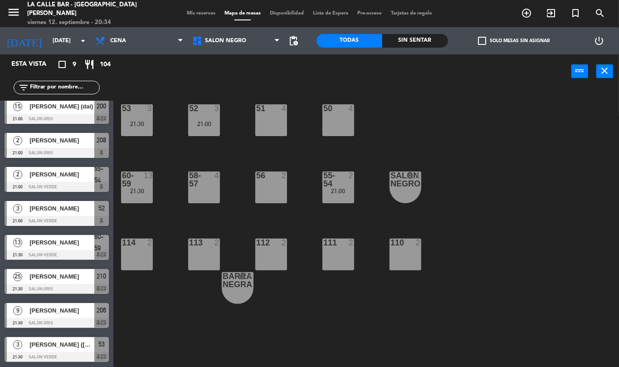
scroll to position [0, 0]
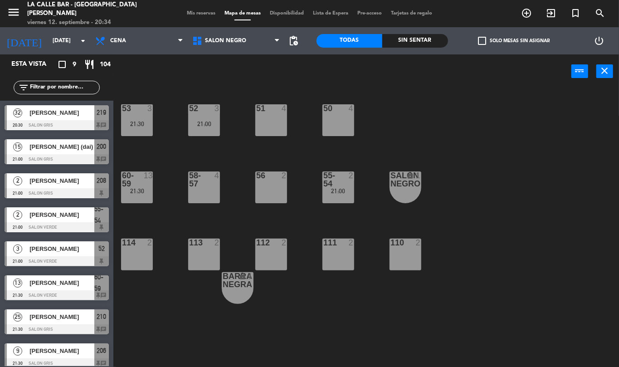
click at [55, 161] on div "15 [PERSON_NAME] (dai) 21:00 SALON GRIS 200 chat" at bounding box center [56, 152] width 113 height 34
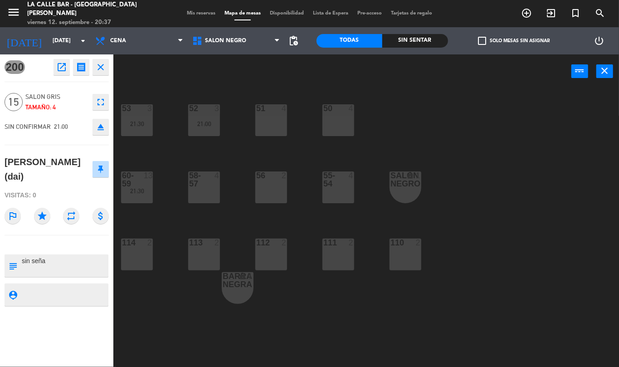
click at [211, 51] on div "SALON AZUL- VIP SALON GRIS SALON NEGRO SALON VERDE SALON NEGRO SALON AZUL- VIP …" at bounding box center [236, 40] width 97 height 27
click at [248, 50] on span "SALON NEGRO" at bounding box center [236, 41] width 97 height 20
click at [256, 97] on ng-component "menu [GEOGRAPHIC_DATA] - [GEOGRAPHIC_DATA][PERSON_NAME] [DATE] 12. septiembre -…" at bounding box center [309, 183] width 619 height 367
click at [305, 153] on div "53 3 21:30 52 3 21:00 51 4 50 4 60-59 13 21:30 58-57 4 56 2 55-54 4 SALON NEGRO…" at bounding box center [370, 227] width 500 height 279
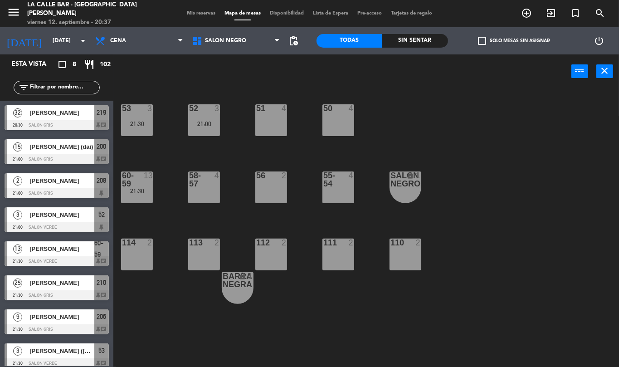
click at [133, 116] on div "53 3 21:30" at bounding box center [137, 120] width 32 height 32
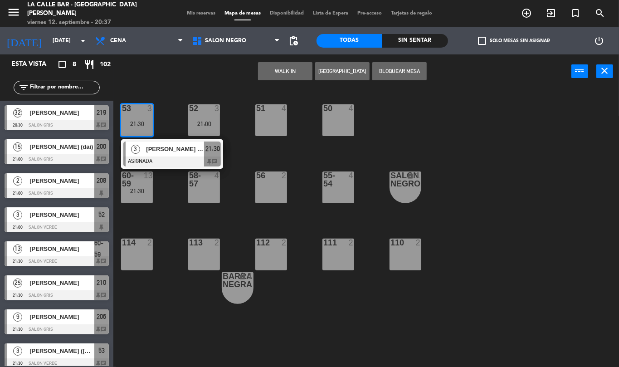
click at [131, 115] on div "53 3 21:30" at bounding box center [137, 120] width 32 height 32
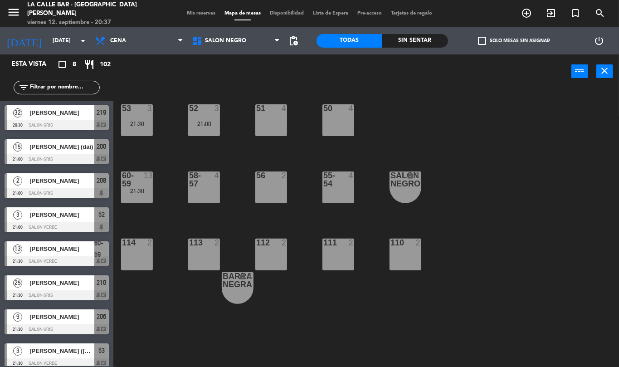
click at [339, 207] on div "53 3 21:30 52 3 21:00 51 4 50 4 60-59 13 21:30 58-57 4 56 2 55-54 4 SALON NEGRO…" at bounding box center [370, 227] width 500 height 279
click at [338, 193] on div "55-54 4" at bounding box center [339, 188] width 32 height 32
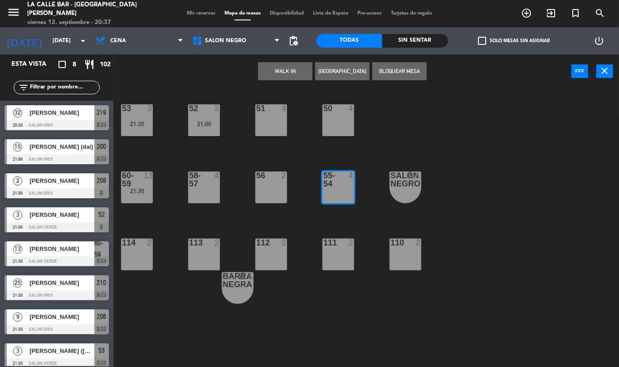
click at [338, 193] on div "55-54 4" at bounding box center [339, 188] width 32 height 32
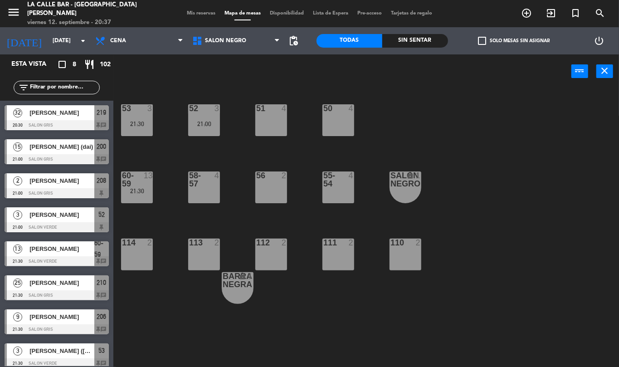
click at [276, 186] on div "56 2" at bounding box center [271, 188] width 32 height 32
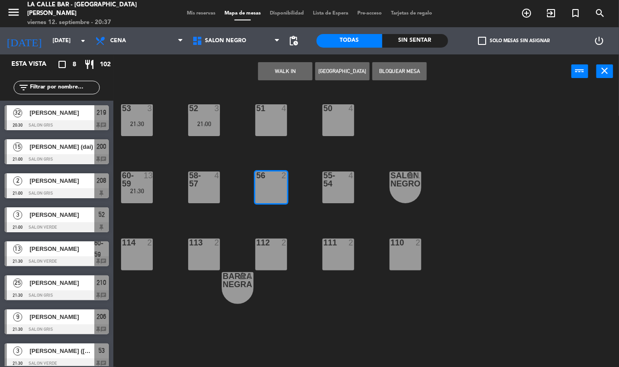
click at [276, 186] on div "56 2" at bounding box center [271, 188] width 32 height 32
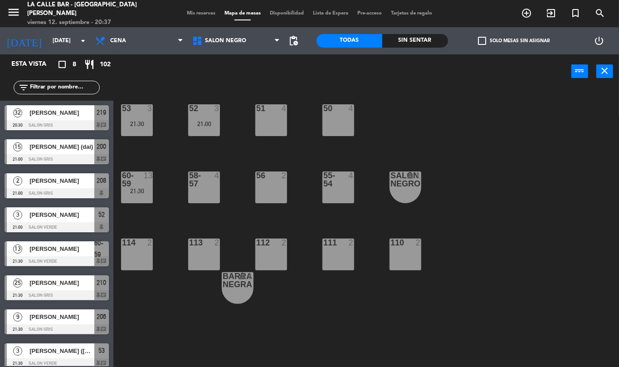
click at [190, 187] on div "58-57" at bounding box center [189, 180] width 0 height 16
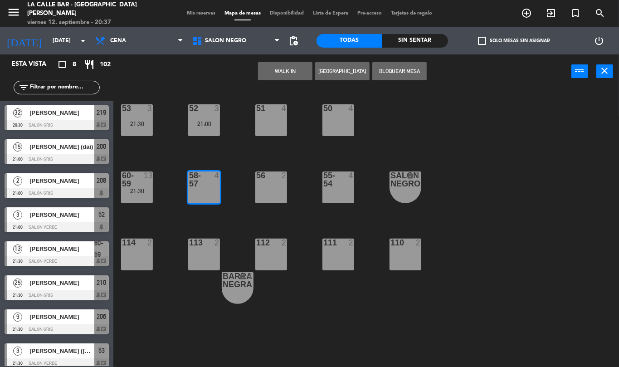
click at [190, 187] on div "58-57" at bounding box center [189, 180] width 0 height 16
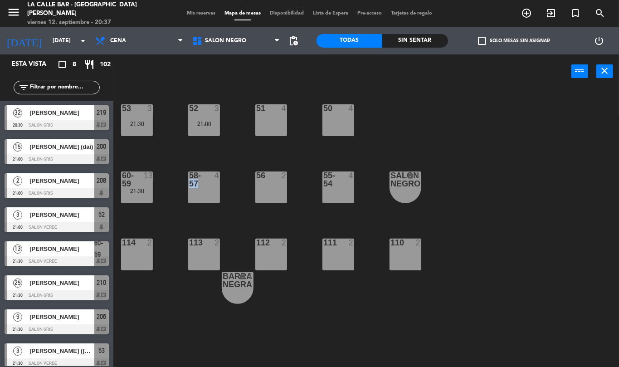
click at [136, 188] on div "21:30" at bounding box center [137, 191] width 32 height 6
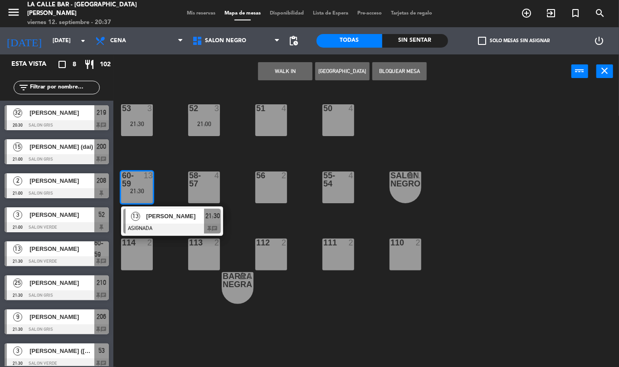
click at [129, 181] on div at bounding box center [136, 180] width 15 height 16
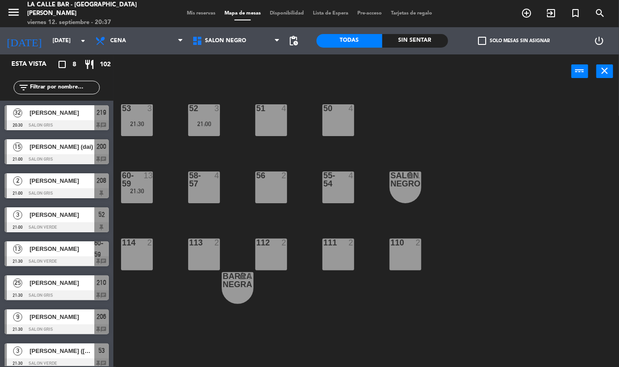
click at [420, 260] on div "110 2" at bounding box center [406, 255] width 32 height 32
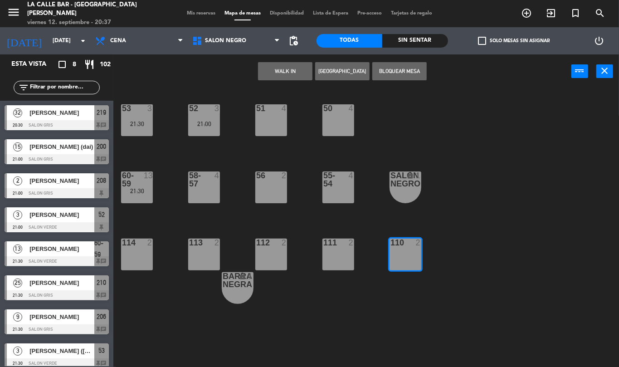
click at [418, 259] on div "110 2" at bounding box center [406, 255] width 32 height 32
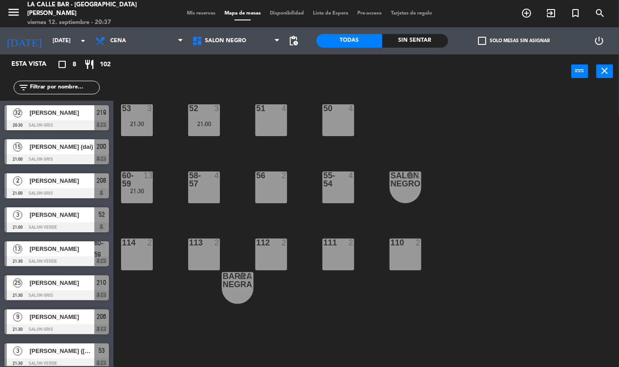
click at [133, 244] on div at bounding box center [136, 243] width 15 height 8
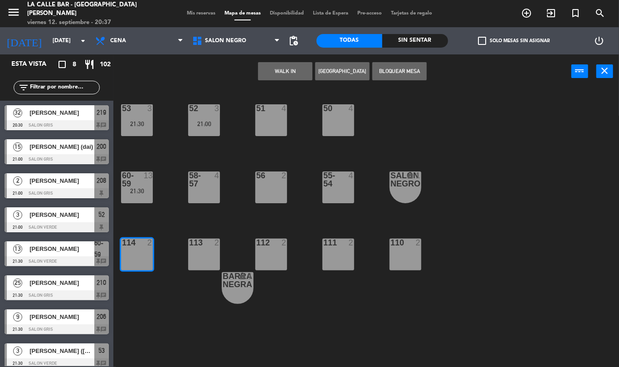
click at [133, 244] on div at bounding box center [136, 243] width 15 height 8
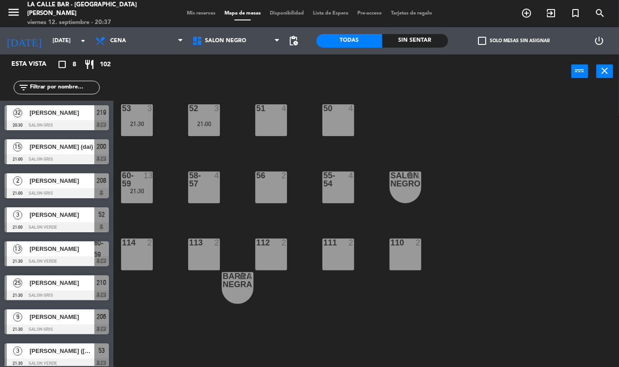
click at [139, 122] on div "21:30" at bounding box center [137, 124] width 32 height 6
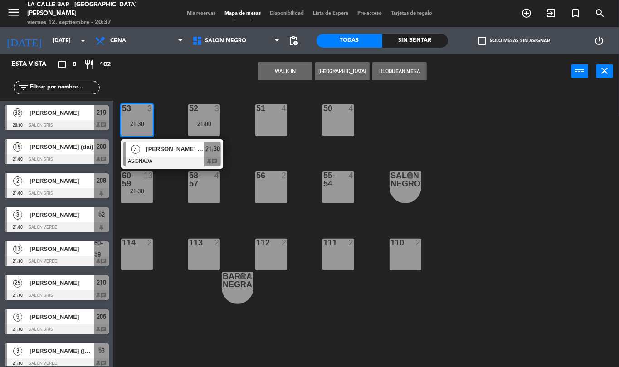
click at [139, 122] on div "21:30" at bounding box center [137, 124] width 32 height 6
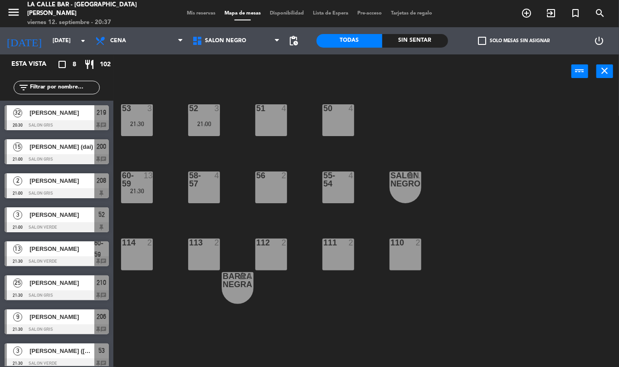
click at [208, 126] on div "21:00" at bounding box center [204, 124] width 32 height 6
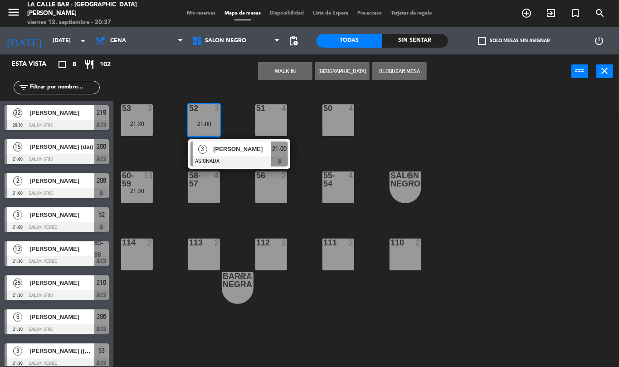
click at [208, 127] on div "52 3 21:00" at bounding box center [204, 120] width 32 height 32
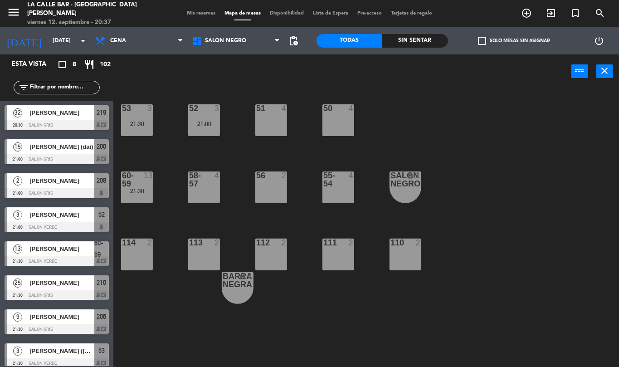
click at [265, 123] on div "51 4" at bounding box center [271, 120] width 32 height 32
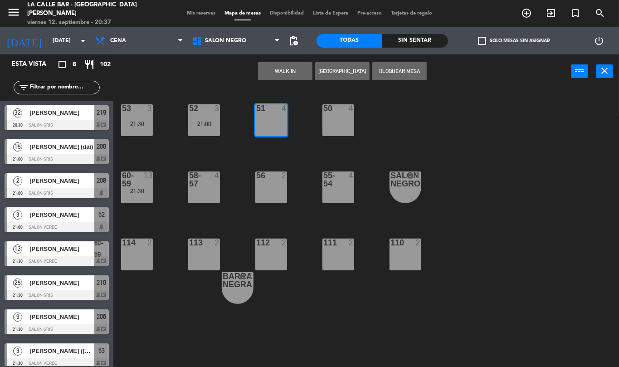
click at [265, 124] on div "51 4" at bounding box center [271, 120] width 32 height 32
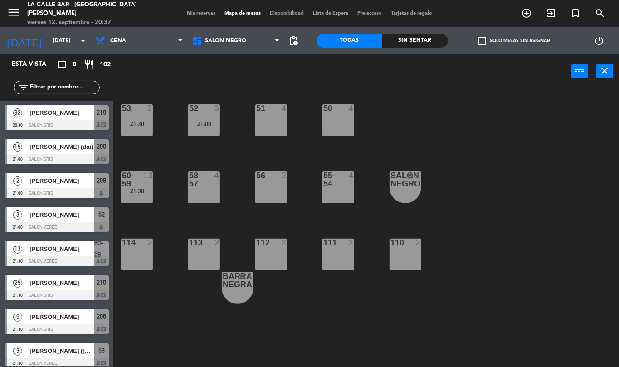
click at [186, 120] on div "53 3 21:30 52 3 21:00 51 4 50 4 60-59 13 21:30 58-57 4 56 2 55-54 4 SALON NEGRO…" at bounding box center [370, 227] width 500 height 279
click at [202, 121] on div "21:00" at bounding box center [204, 124] width 32 height 6
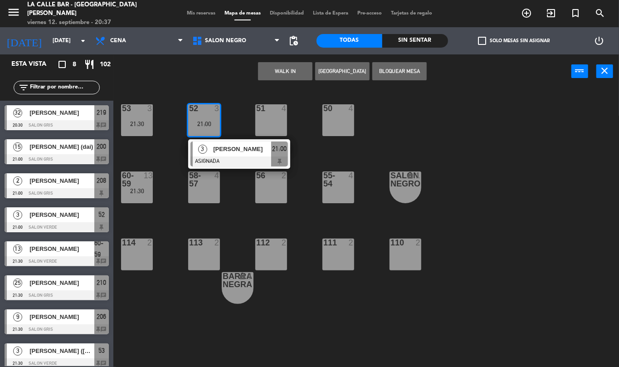
click at [202, 157] on div at bounding box center [240, 162] width 98 height 10
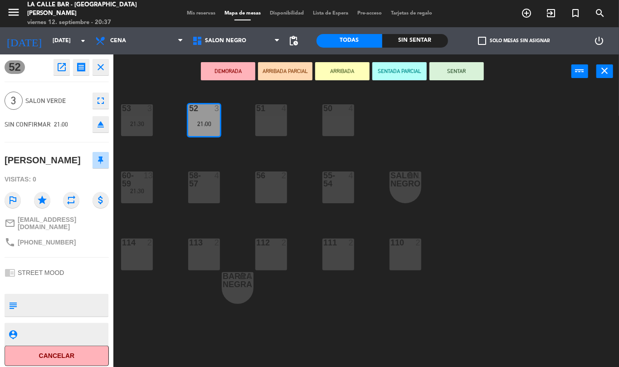
click at [137, 118] on div "53 3 21:30" at bounding box center [137, 120] width 32 height 32
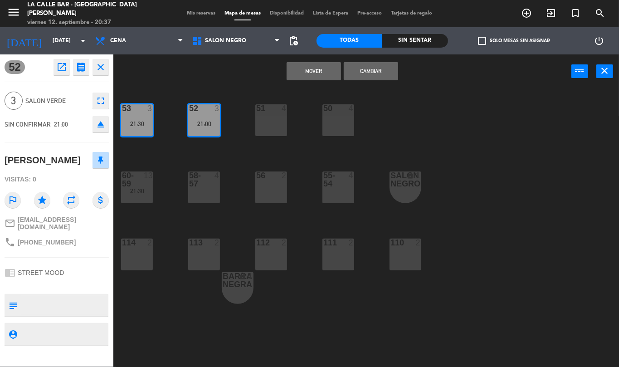
click at [137, 128] on div "53 3 21:30" at bounding box center [137, 120] width 32 height 32
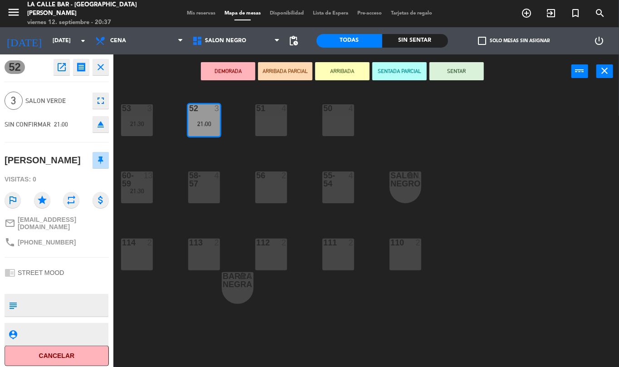
click at [220, 129] on div "52 3 21:00" at bounding box center [204, 120] width 32 height 32
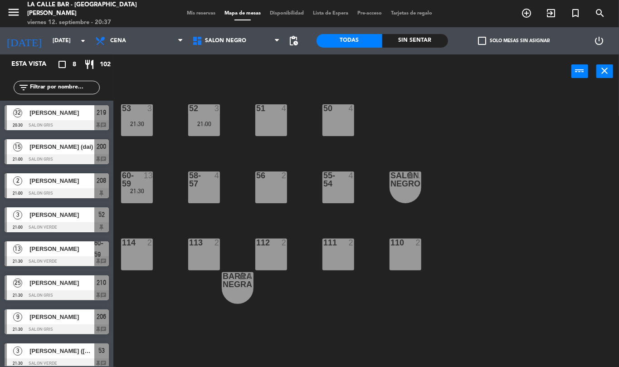
click at [136, 116] on div "53 3 21:30" at bounding box center [137, 120] width 32 height 32
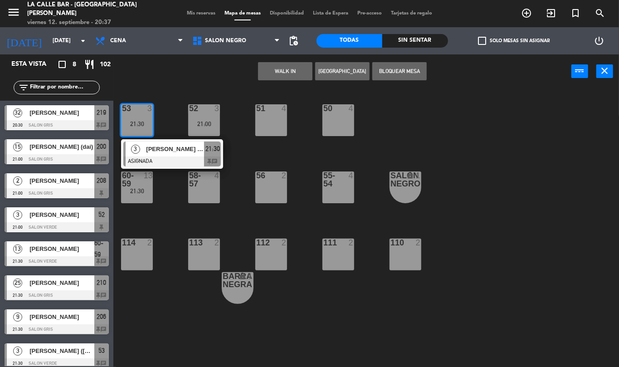
click at [161, 147] on div "3 [PERSON_NAME] ([PERSON_NAME]) ASIGNADA 21:30 chat" at bounding box center [172, 153] width 116 height 29
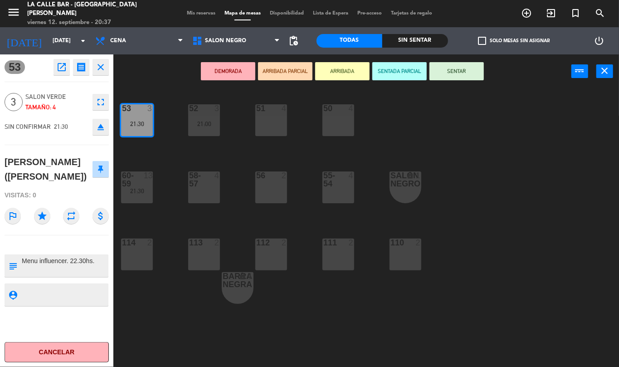
click at [140, 126] on div "21:30" at bounding box center [137, 124] width 32 height 6
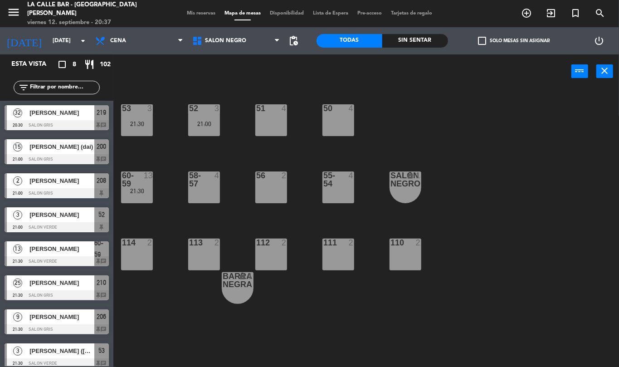
click at [145, 191] on div "21:30" at bounding box center [137, 191] width 32 height 6
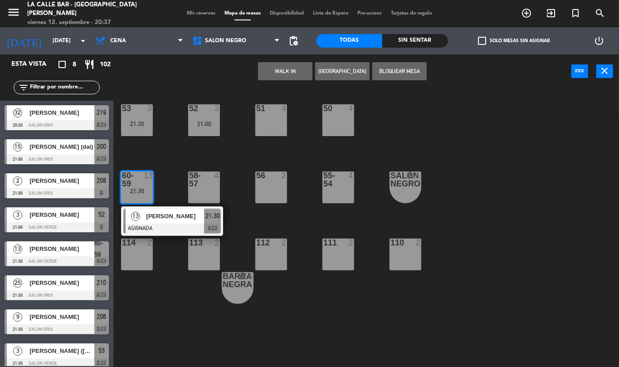
click at [162, 225] on div at bounding box center [172, 229] width 98 height 10
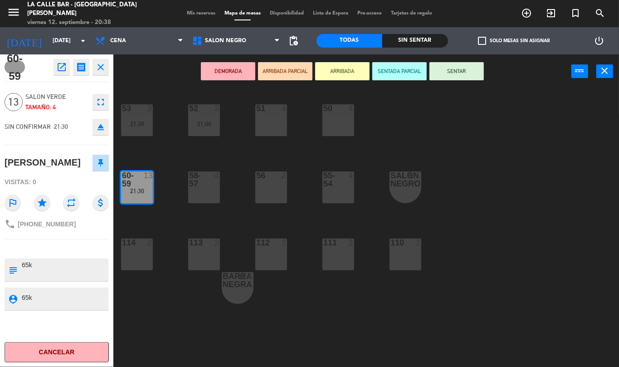
click at [289, 140] on div "53 3 21:30 52 3 21:00 51 4 50 4 60-59 13 21:30 58-57 4 56 2 55-54 4 SALON NEGRO…" at bounding box center [370, 227] width 500 height 279
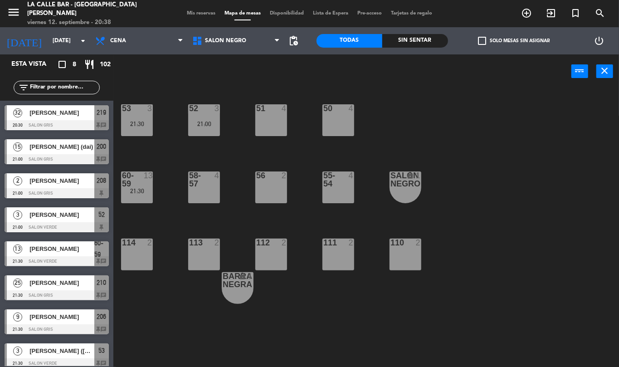
click at [137, 172] on div at bounding box center [136, 180] width 15 height 16
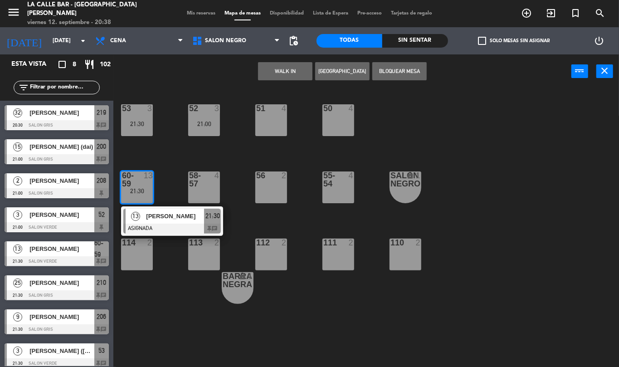
click at [135, 172] on div at bounding box center [136, 180] width 15 height 16
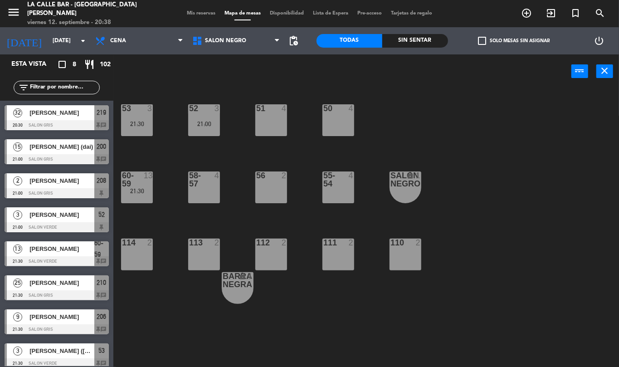
click at [137, 180] on div at bounding box center [136, 180] width 15 height 16
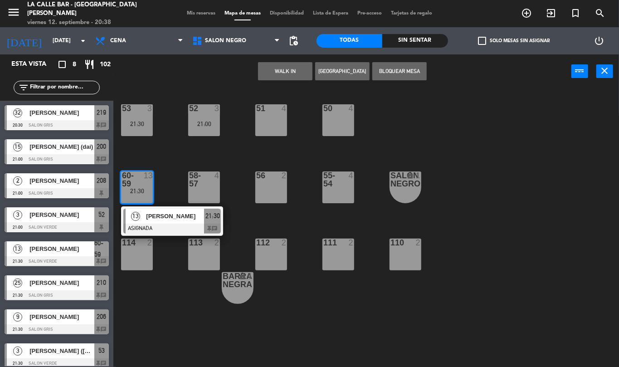
click at [173, 214] on span "[PERSON_NAME]" at bounding box center [175, 216] width 58 height 10
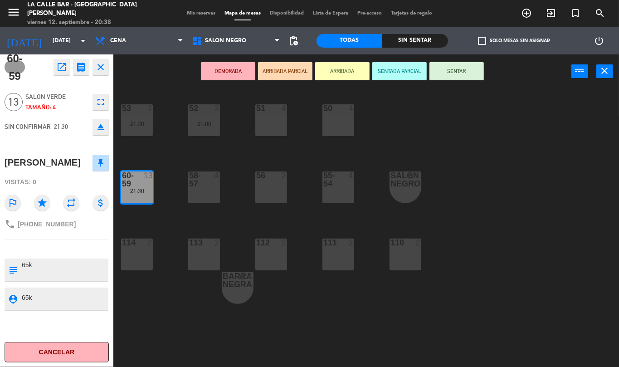
drag, startPoint x: 191, startPoint y: 153, endPoint x: 183, endPoint y: 149, distance: 8.5
click at [191, 153] on div "53 3 21:30 52 3 21:00 51 4 50 4 60-59 13 21:30 58-57 4 56 2 55-54 4 SALON NEGRO…" at bounding box center [370, 227] width 500 height 279
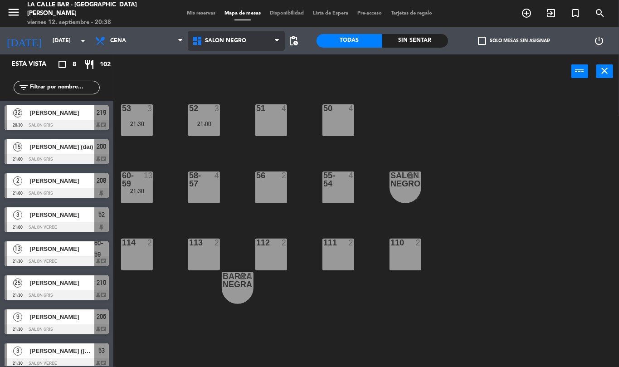
click at [248, 36] on span "SALON NEGRO" at bounding box center [236, 41] width 97 height 20
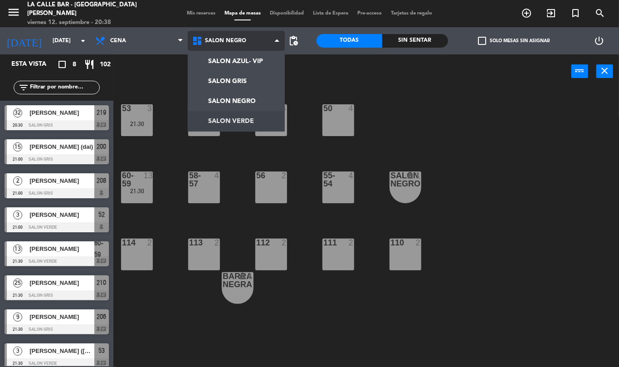
click at [251, 122] on ng-component "menu [GEOGRAPHIC_DATA] - [GEOGRAPHIC_DATA][PERSON_NAME] [DATE] 12. septiembre -…" at bounding box center [309, 183] width 619 height 367
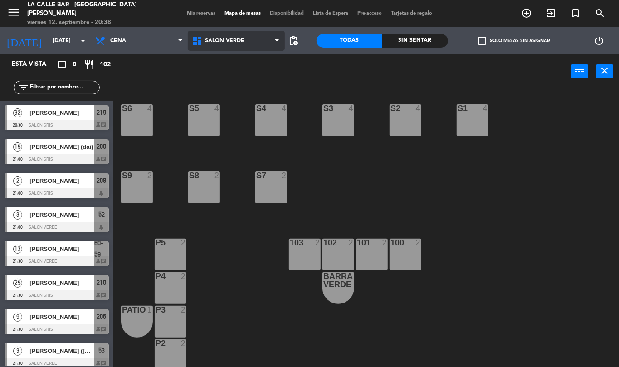
click at [244, 39] on span "SALON VERDE" at bounding box center [224, 41] width 39 height 6
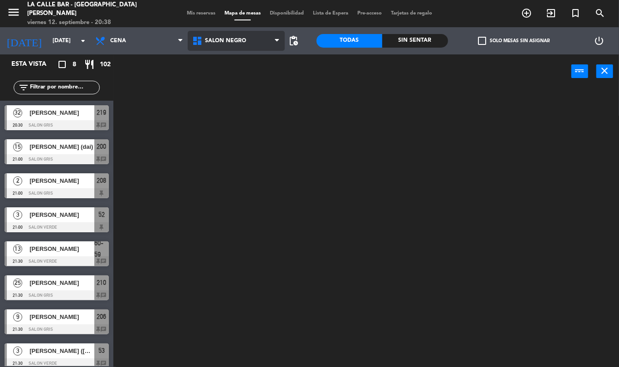
click at [242, 94] on ng-component "menu [GEOGRAPHIC_DATA] - [GEOGRAPHIC_DATA][PERSON_NAME] [DATE] 12. septiembre -…" at bounding box center [309, 183] width 619 height 367
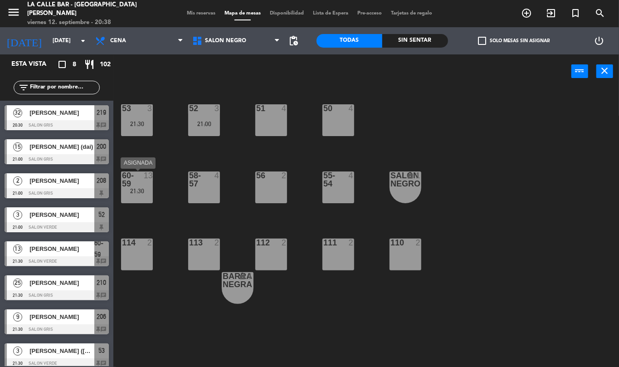
click at [123, 186] on div "60-59" at bounding box center [122, 180] width 0 height 16
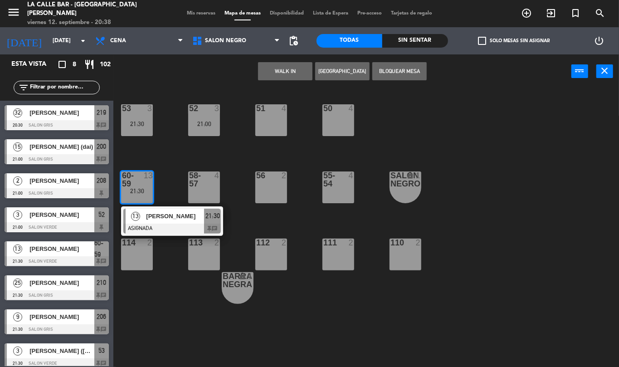
click at [152, 220] on span "[PERSON_NAME]" at bounding box center [175, 216] width 58 height 10
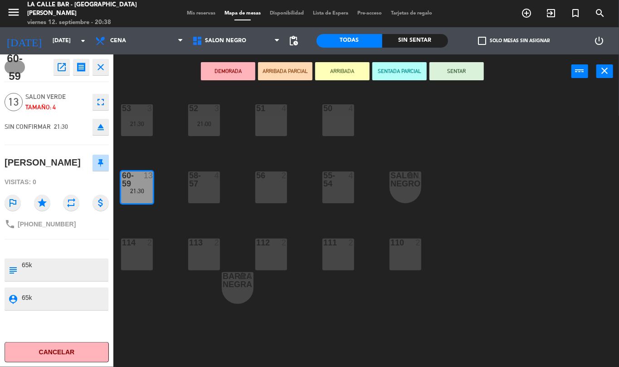
drag, startPoint x: 165, startPoint y: 228, endPoint x: 157, endPoint y: 239, distance: 13.6
click at [165, 230] on div "53 3 21:30 52 3 21:00 51 4 50 4 60-59 13 21:30 58-57 4 56 2 55-54 4 SALON NEGRO…" at bounding box center [370, 227] width 500 height 279
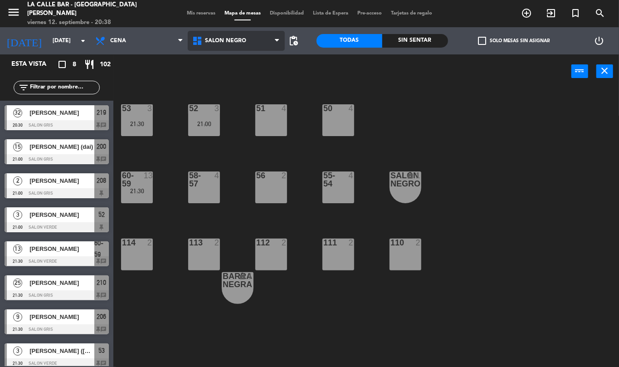
click at [253, 47] on span "SALON NEGRO" at bounding box center [236, 41] width 97 height 20
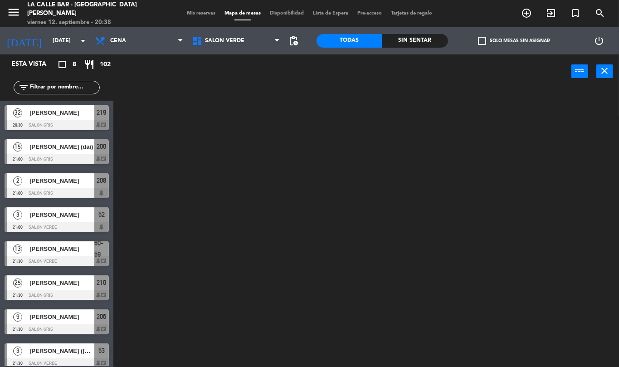
click at [253, 117] on ng-component "menu [GEOGRAPHIC_DATA] - [GEOGRAPHIC_DATA][PERSON_NAME] [DATE] 12. septiembre -…" at bounding box center [309, 183] width 619 height 367
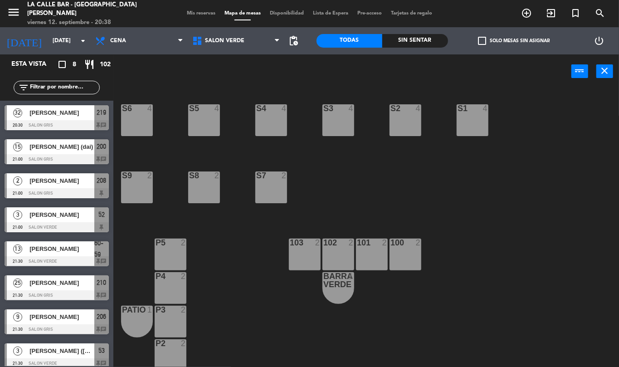
click at [471, 122] on div "S1 4" at bounding box center [473, 120] width 32 height 32
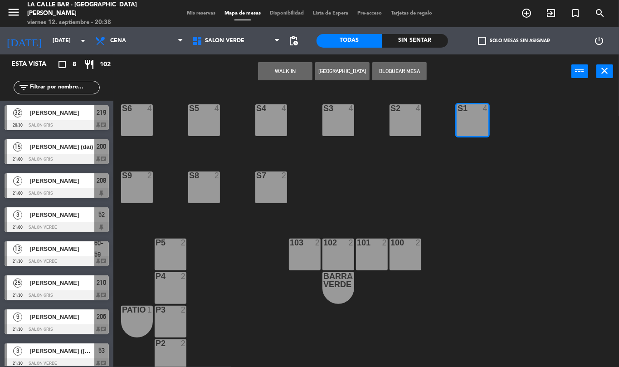
click at [471, 122] on div "S1 4" at bounding box center [473, 120] width 32 height 32
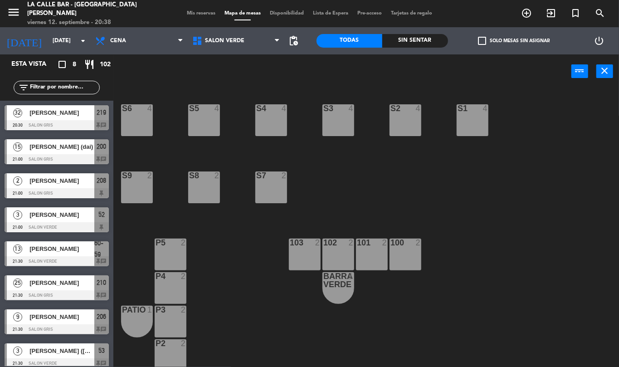
click at [220, 51] on div "SALON AZUL- VIP SALON GRIS SALON NEGRO SALON VERDE SALON VERDE SALON AZUL- VIP …" at bounding box center [236, 40] width 97 height 27
click at [220, 47] on span "SALON VERDE" at bounding box center [236, 41] width 97 height 20
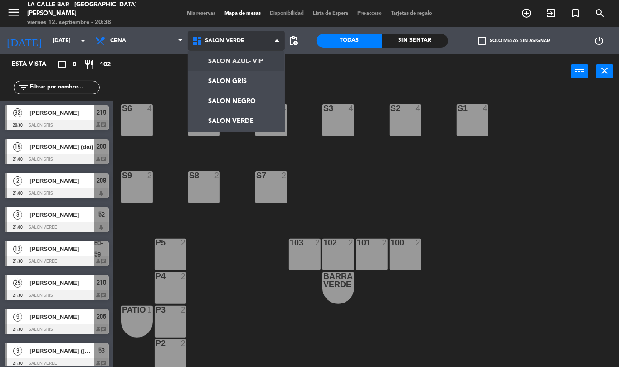
click at [233, 67] on ng-component "menu [GEOGRAPHIC_DATA] - [GEOGRAPHIC_DATA][PERSON_NAME] [DATE] 12. septiembre -…" at bounding box center [309, 183] width 619 height 367
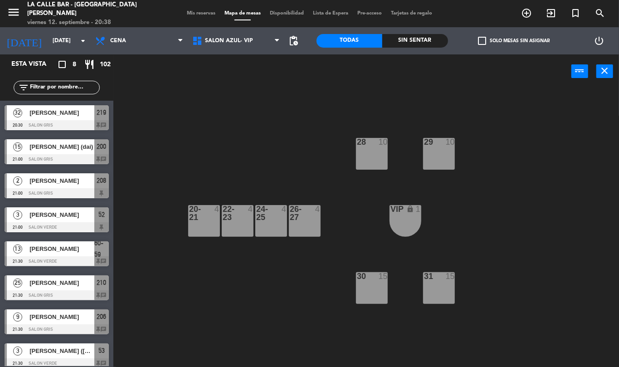
click at [423, 142] on div "29" at bounding box center [424, 142] width 15 height 8
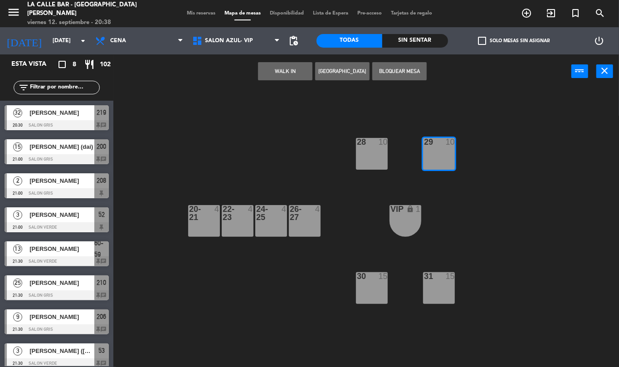
click at [423, 142] on div "29" at bounding box center [424, 142] width 15 height 8
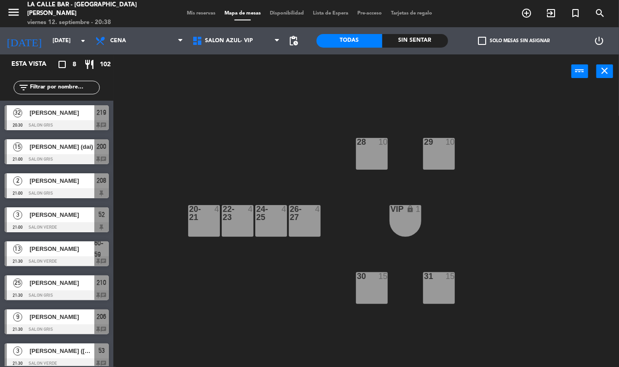
click at [374, 146] on div "28 10" at bounding box center [372, 142] width 32 height 9
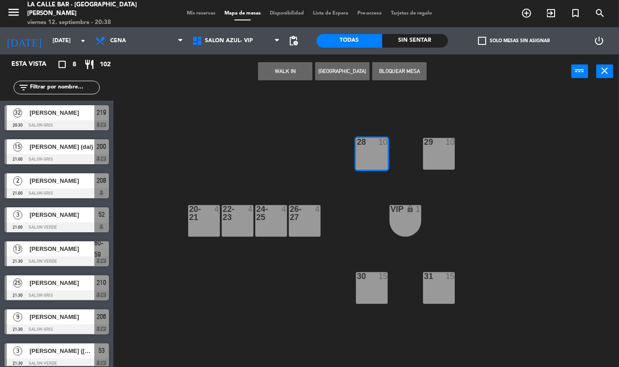
click at [374, 146] on div "28 10" at bounding box center [372, 142] width 32 height 9
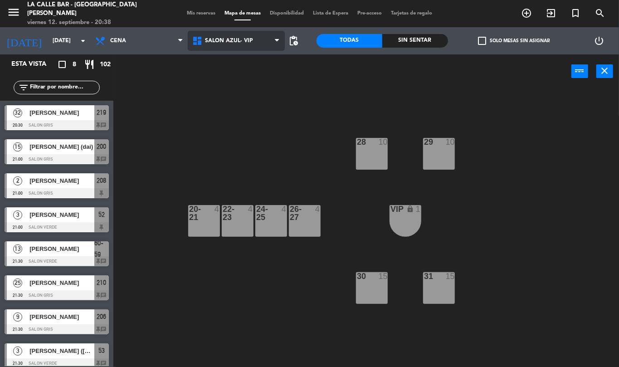
click at [235, 42] on span "SALON AZUL- VIP" at bounding box center [229, 41] width 48 height 6
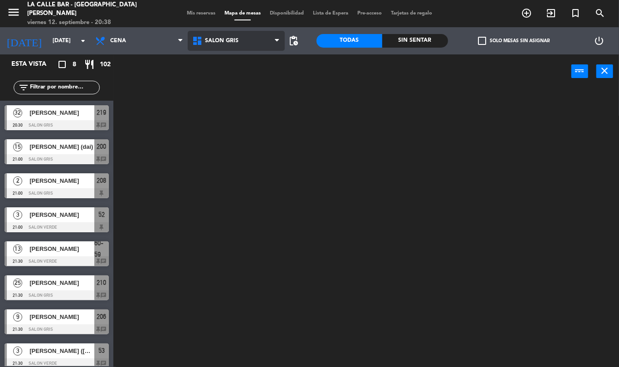
click at [249, 79] on ng-component "menu [GEOGRAPHIC_DATA] - [GEOGRAPHIC_DATA][PERSON_NAME] [DATE] 12. septiembre -…" at bounding box center [309, 183] width 619 height 367
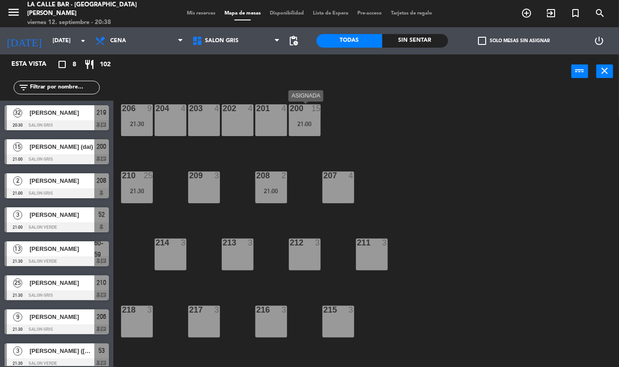
click at [309, 112] on div at bounding box center [304, 108] width 15 height 8
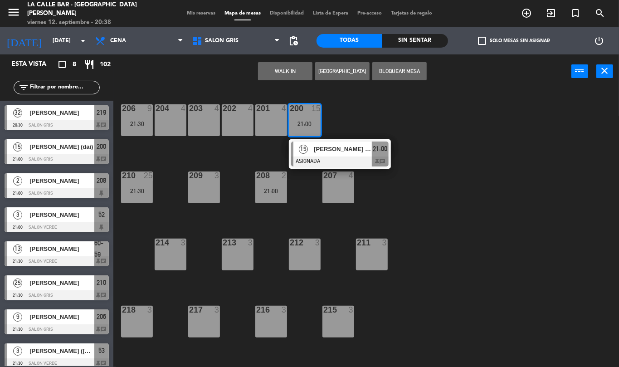
click at [309, 112] on div at bounding box center [304, 108] width 15 height 8
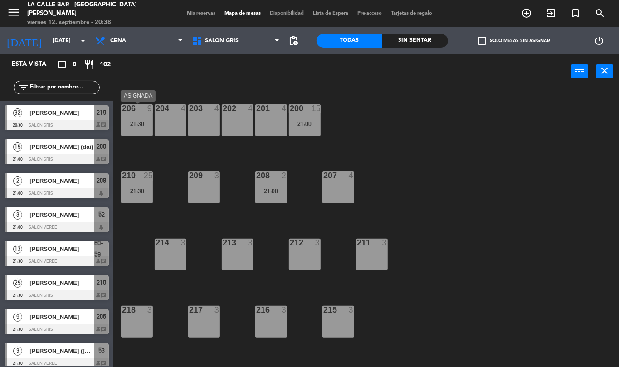
click at [133, 114] on div "206 9 21:30" at bounding box center [137, 120] width 32 height 32
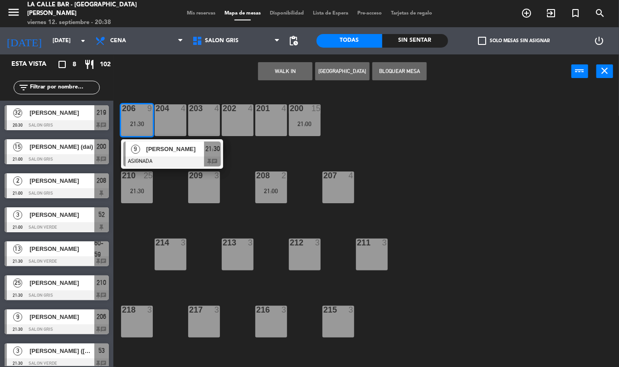
click at [138, 117] on div "206 9 21:30" at bounding box center [137, 120] width 32 height 32
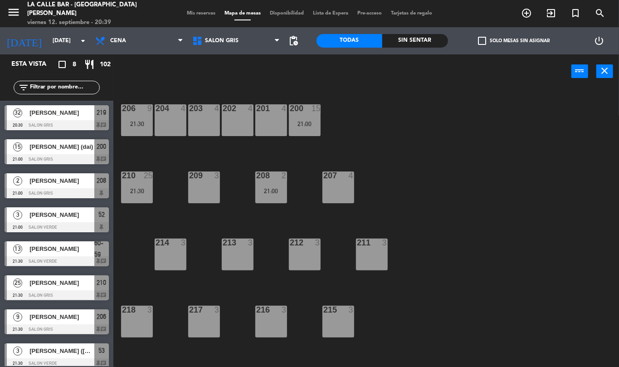
click at [345, 186] on div "207 4" at bounding box center [339, 188] width 32 height 32
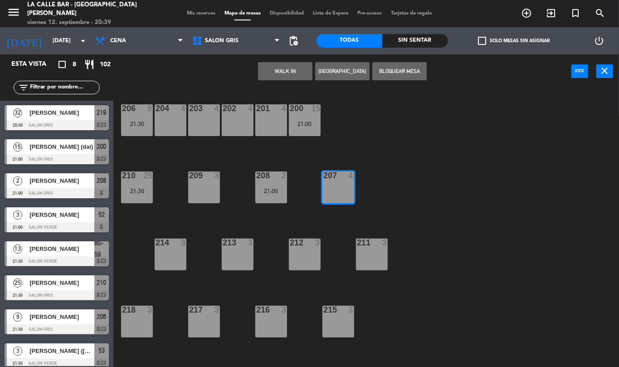
click at [345, 186] on div "207 4" at bounding box center [339, 188] width 32 height 32
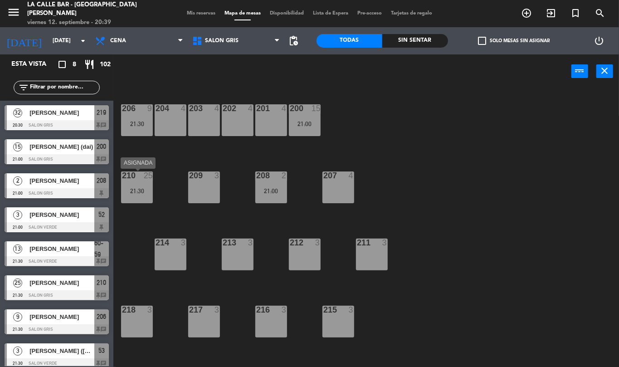
click at [146, 181] on div "210 25 21:30" at bounding box center [137, 188] width 32 height 32
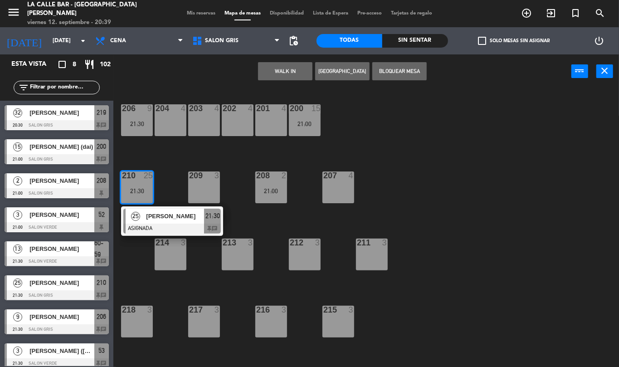
click at [147, 182] on div "210 25 21:30" at bounding box center [137, 188] width 32 height 32
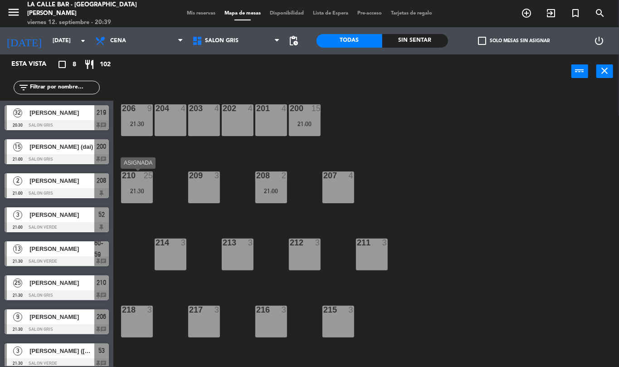
drag, startPoint x: 151, startPoint y: 186, endPoint x: 158, endPoint y: 193, distance: 10.6
click at [158, 193] on div "206 9 21:30 204 4 203 4 202 4 201 4 200 15 21:00 210 25 21:30 209 3 208 2 21:00…" at bounding box center [370, 227] width 500 height 279
click at [141, 185] on div "210 25 21:30" at bounding box center [137, 188] width 32 height 32
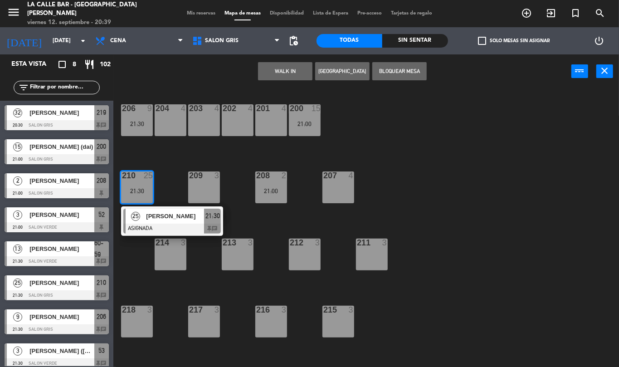
click at [141, 184] on div "210 25 21:30" at bounding box center [137, 188] width 32 height 32
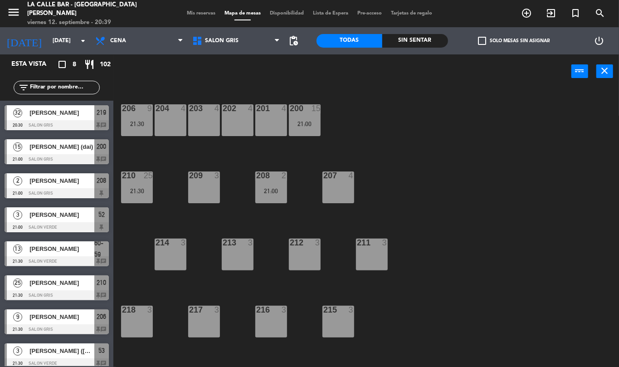
scroll to position [37, 0]
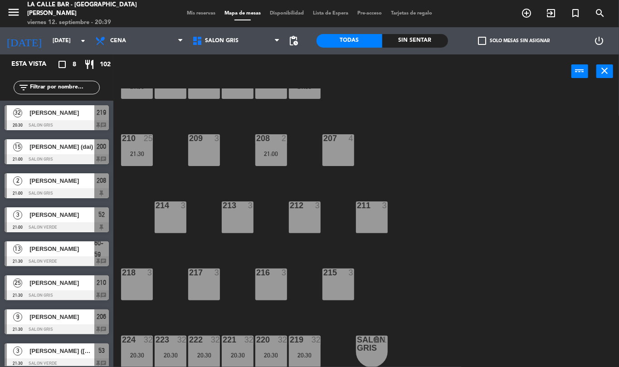
click at [311, 356] on div "20:30" at bounding box center [305, 355] width 32 height 6
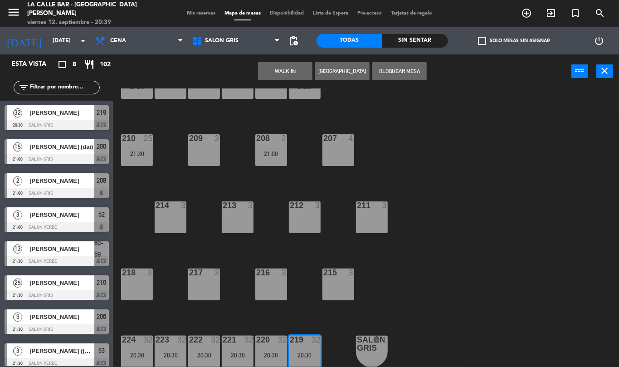
scroll to position [70, 0]
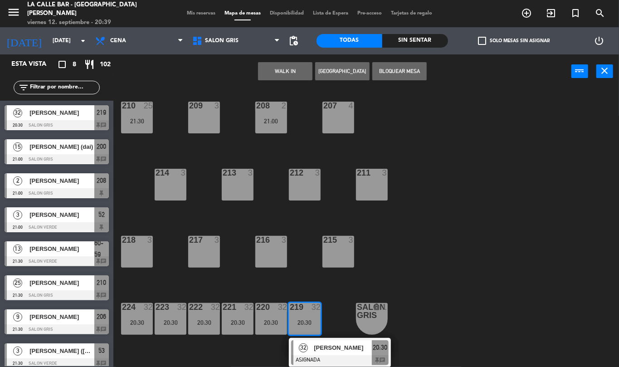
click at [300, 316] on div "219 32 20:30" at bounding box center [305, 319] width 32 height 32
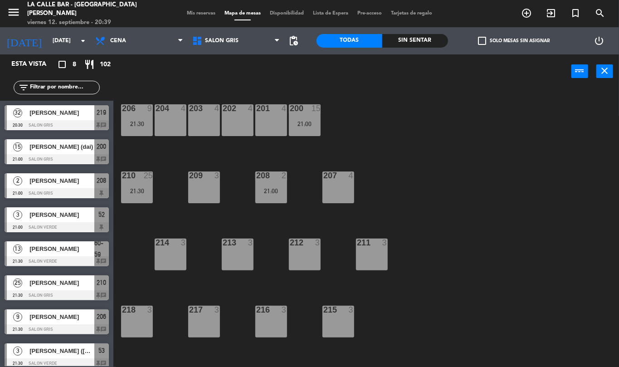
scroll to position [37, 0]
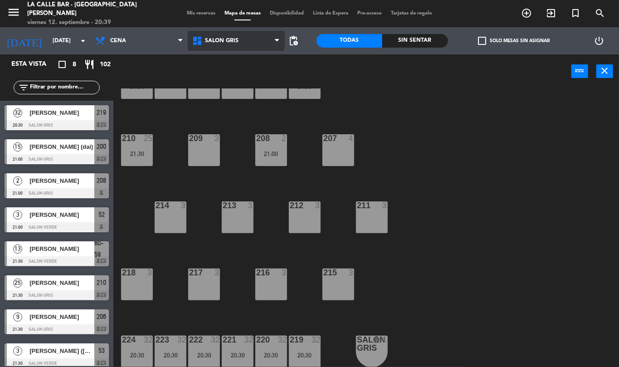
click at [241, 36] on span "SALON GRIS" at bounding box center [236, 41] width 97 height 20
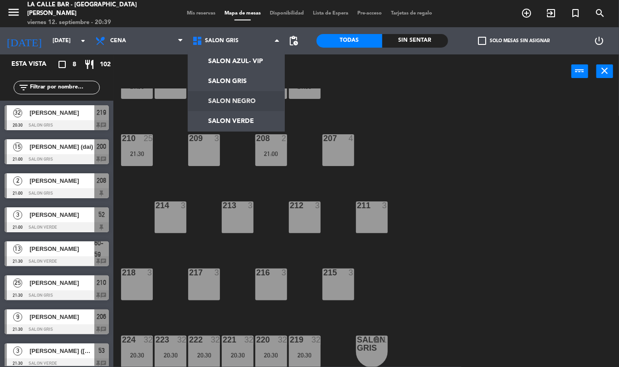
click at [318, 98] on div "200 15 21:00" at bounding box center [305, 83] width 32 height 32
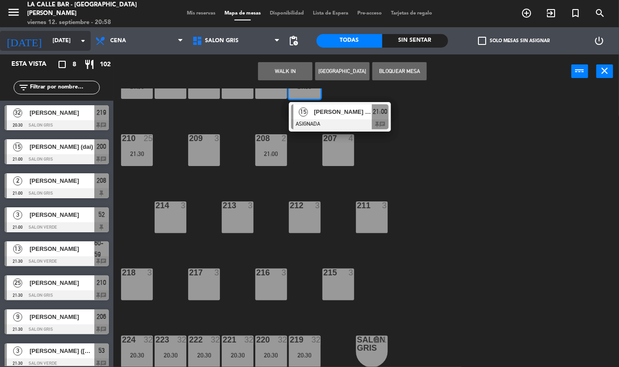
click at [79, 40] on icon "arrow_drop_down" at bounding box center [83, 40] width 11 height 11
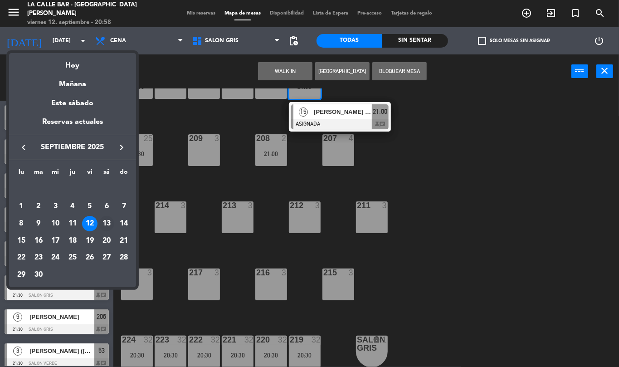
click at [113, 224] on div "13" at bounding box center [106, 223] width 15 height 15
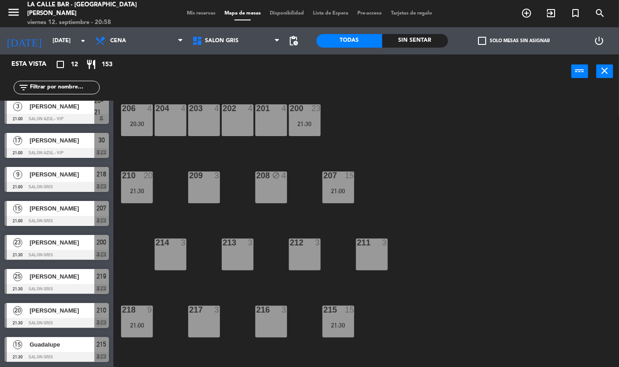
scroll to position [0, 0]
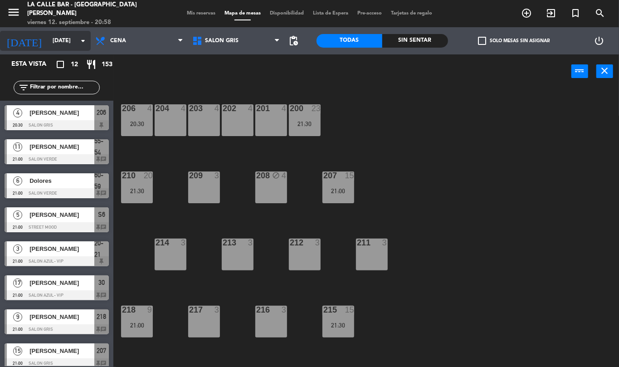
click at [64, 40] on input "[DATE]" at bounding box center [86, 40] width 77 height 15
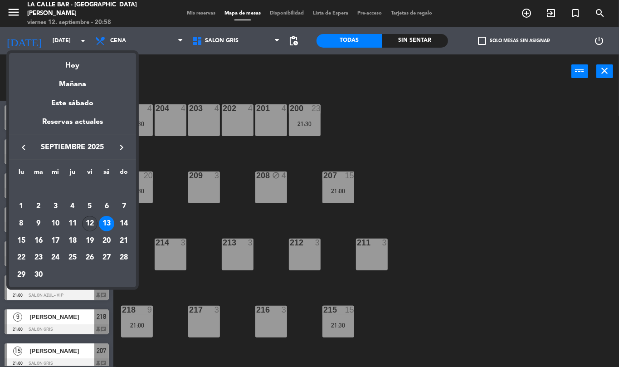
click at [91, 222] on div "12" at bounding box center [89, 223] width 15 height 15
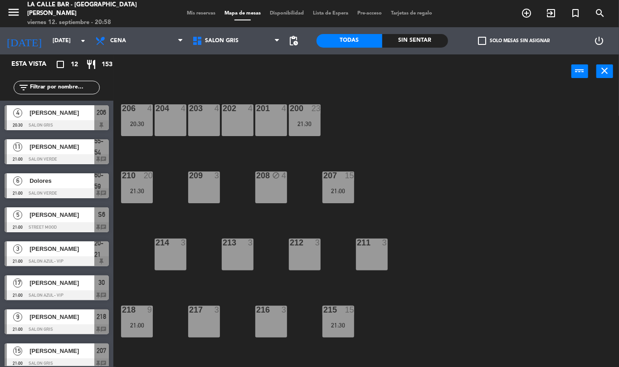
type input "[DATE]"
